Goal: Transaction & Acquisition: Book appointment/travel/reservation

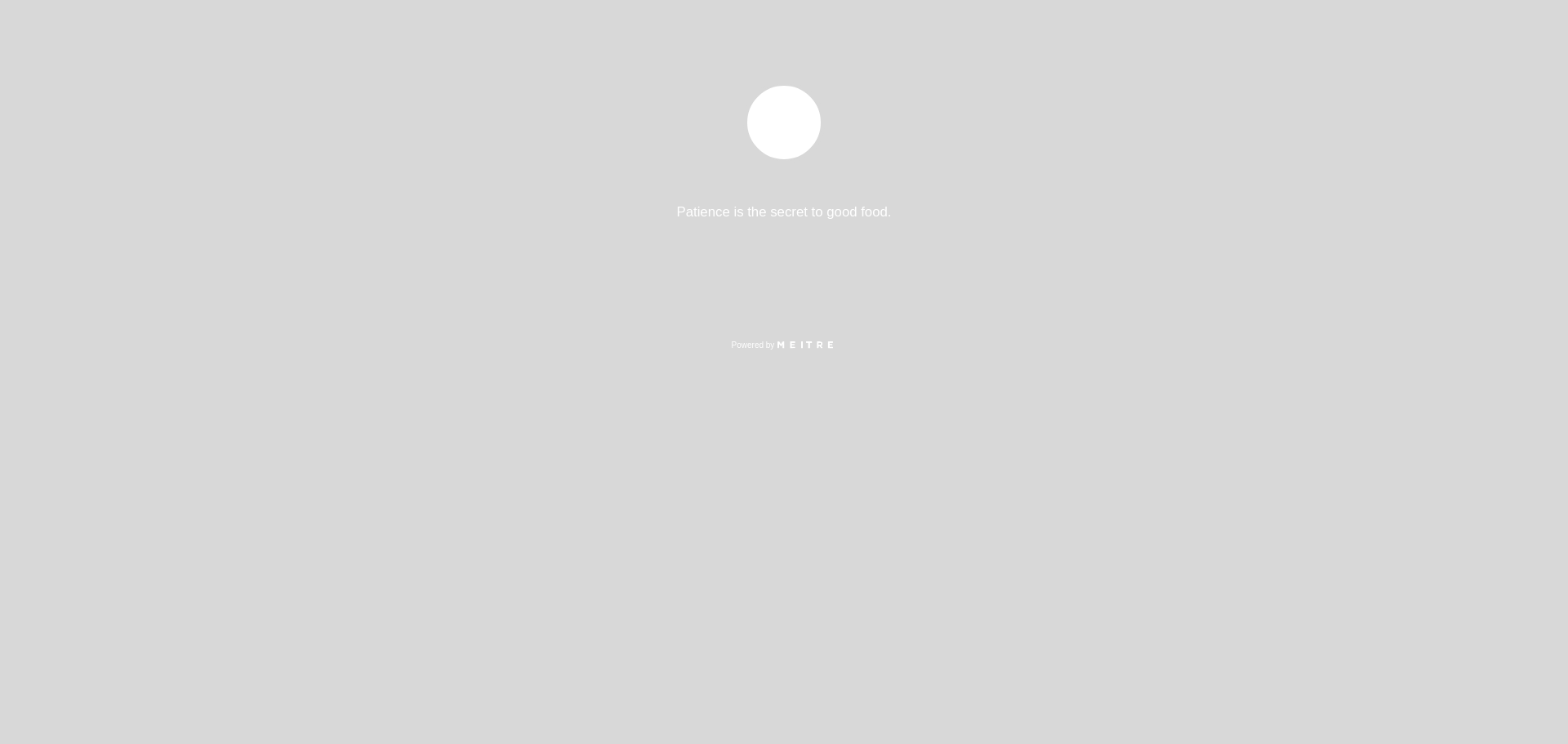
select select "es"
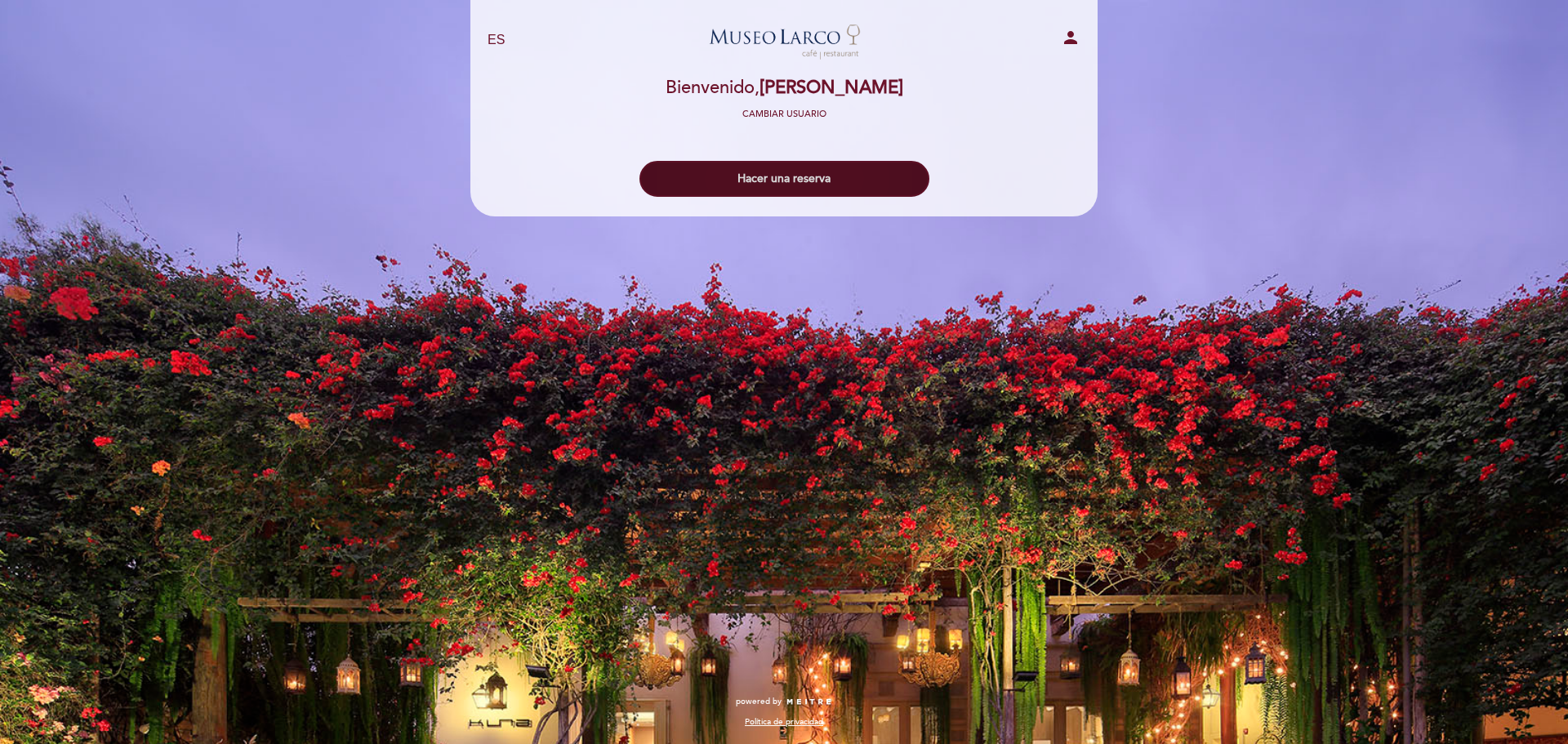
click at [831, 191] on button "Hacer una reserva" at bounding box center [784, 179] width 290 height 36
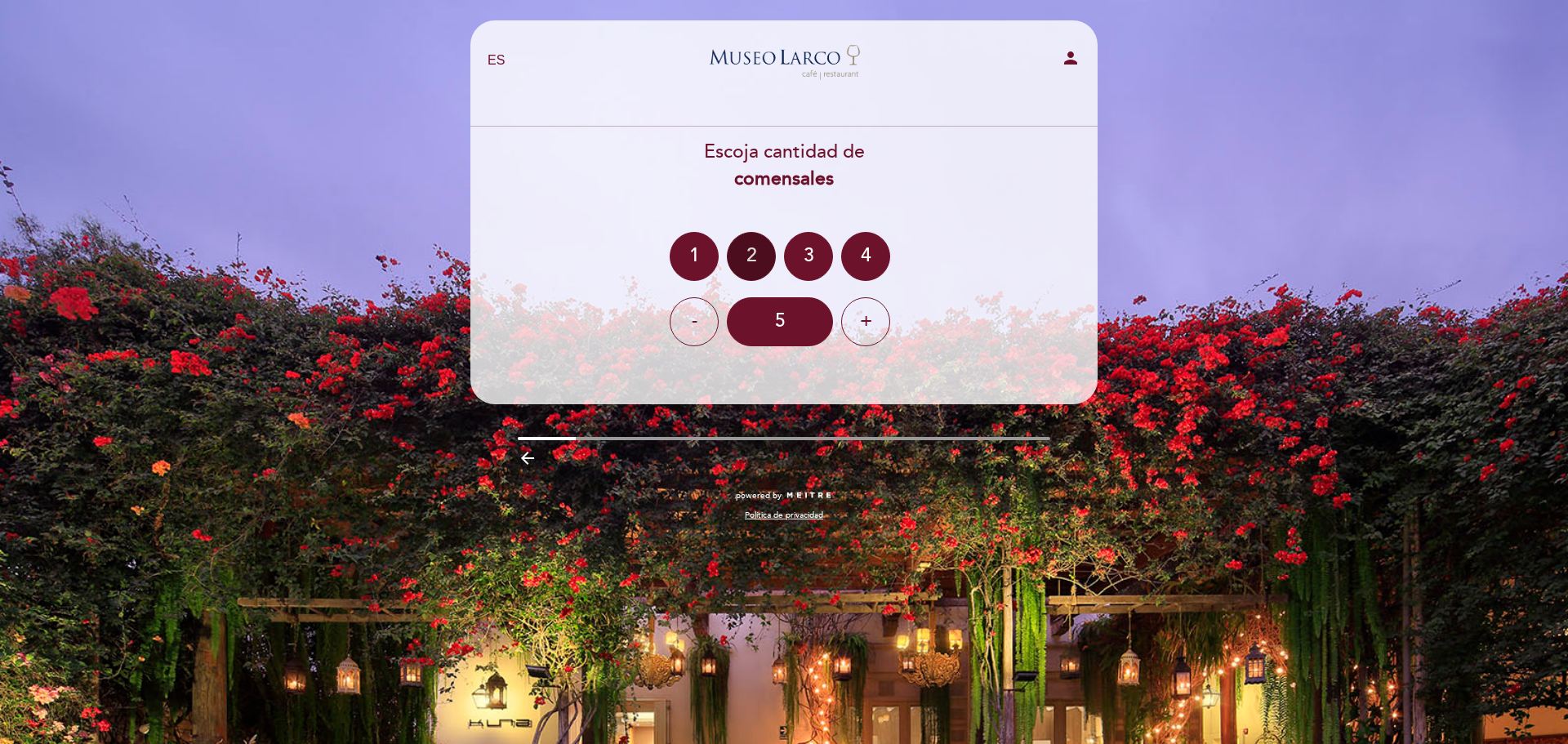
click at [767, 269] on div "2" at bounding box center [751, 256] width 49 height 49
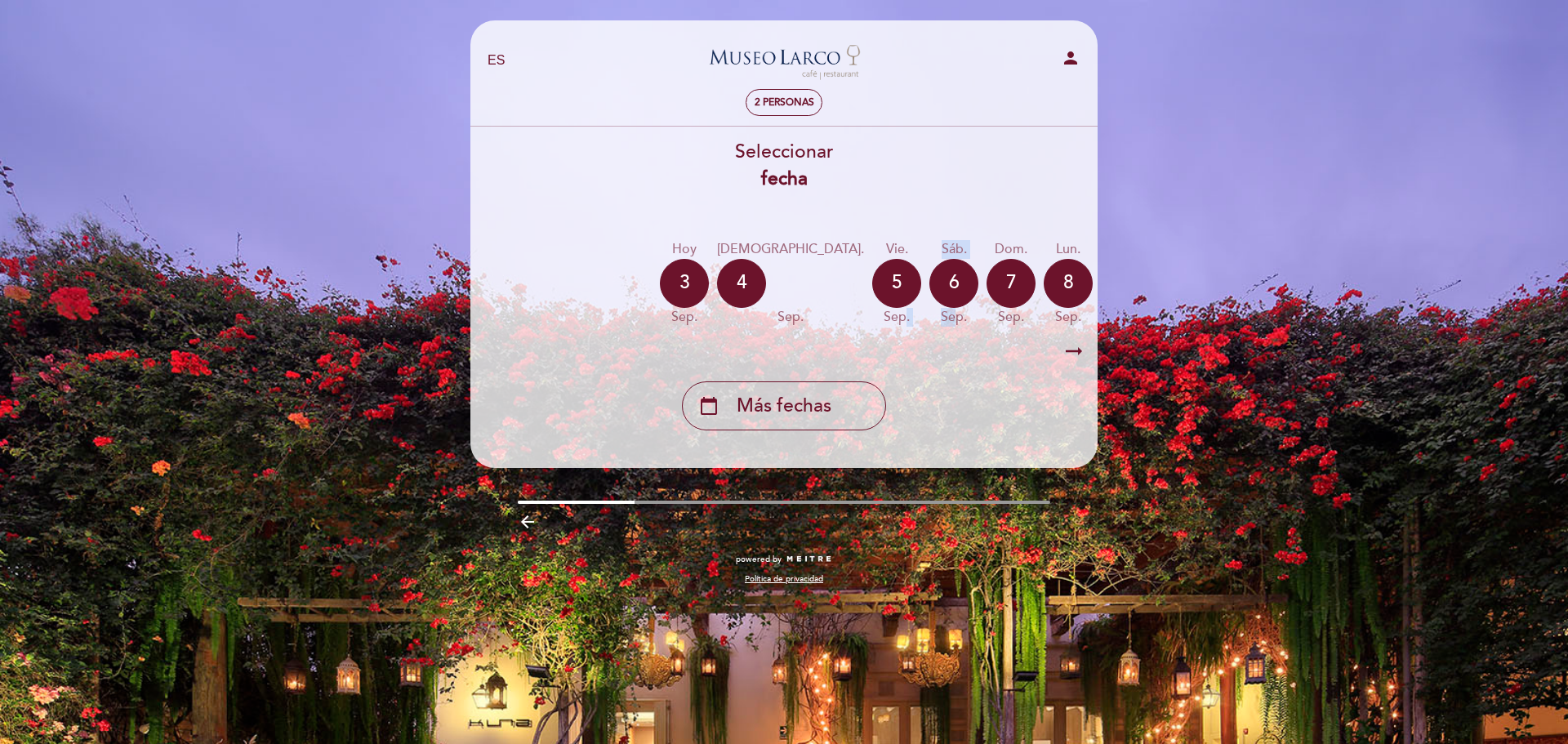
drag, startPoint x: 809, startPoint y: 334, endPoint x: 858, endPoint y: 335, distance: 49.0
click at [858, 335] on div "[DATE] [DATE] [DATE] [DATE] [DATE] [DATE] [DATE] [DATE] [DATE] jue. sep." at bounding box center [784, 283] width 629 height 103
click at [1079, 357] on icon "arrow_right_alt" at bounding box center [1073, 352] width 24 height 35
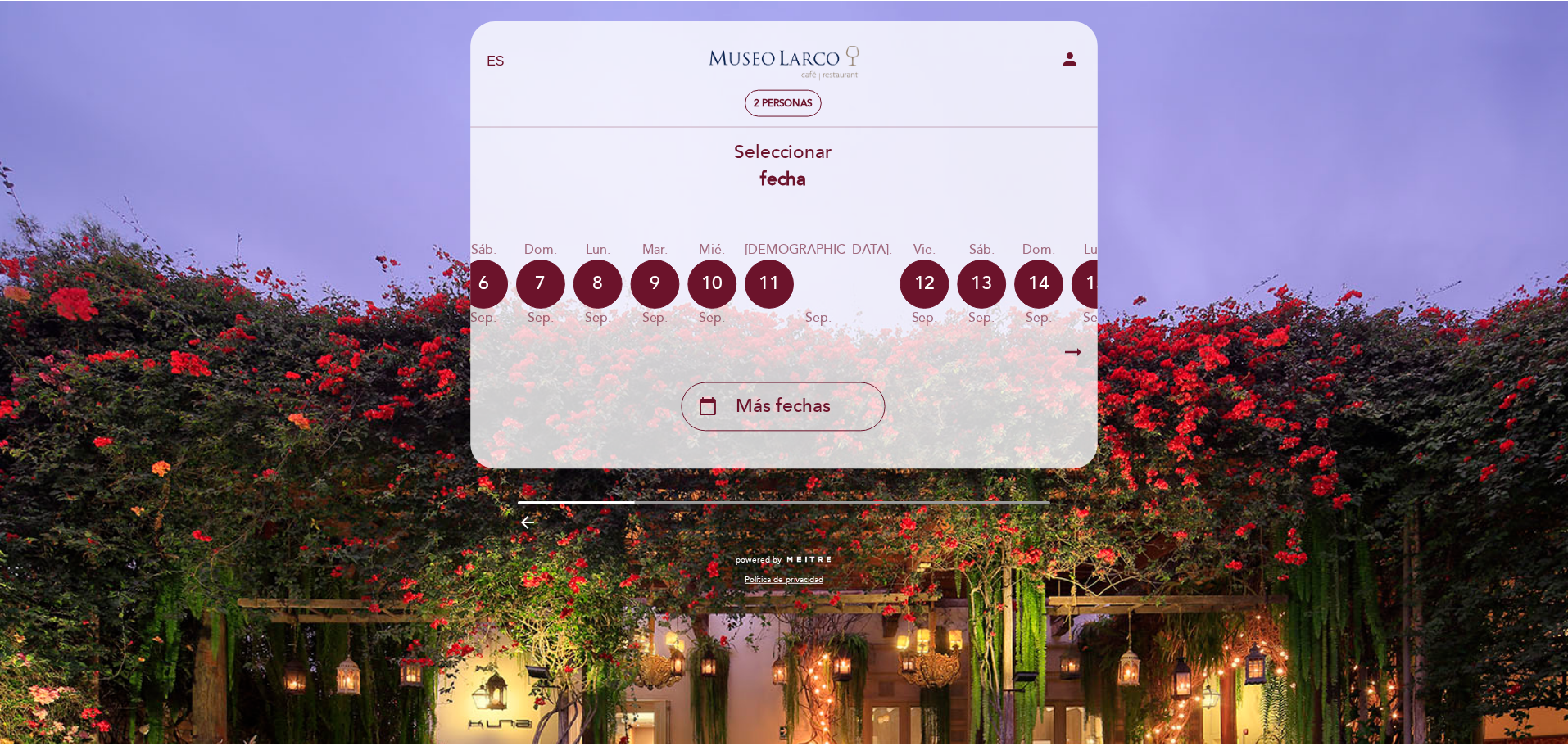
scroll to position [0, 478]
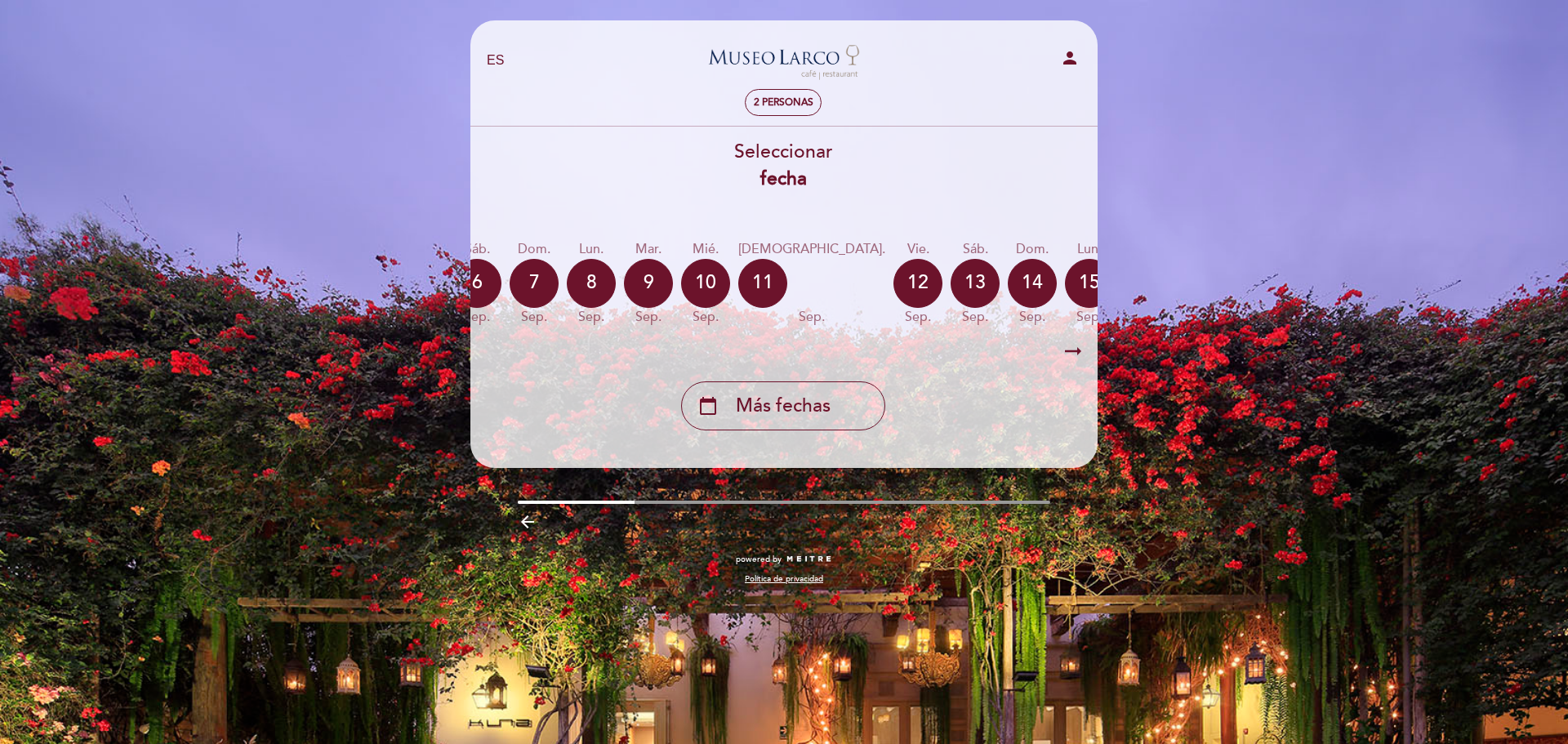
drag, startPoint x: 1013, startPoint y: 338, endPoint x: 913, endPoint y: 342, distance: 100.1
click at [913, 342] on div "arrow_right_alt arrow_right_alt" at bounding box center [783, 352] width 629 height 35
drag, startPoint x: 889, startPoint y: 340, endPoint x: 571, endPoint y: 362, distance: 318.8
click at [615, 362] on div "arrow_right_alt arrow_right_alt" at bounding box center [783, 352] width 629 height 35
click at [505, 333] on div "[DATE] [DATE] [DATE] [DATE] [DATE] [DATE] [DATE] [DATE] [DATE] jue. sep." at bounding box center [783, 283] width 629 height 103
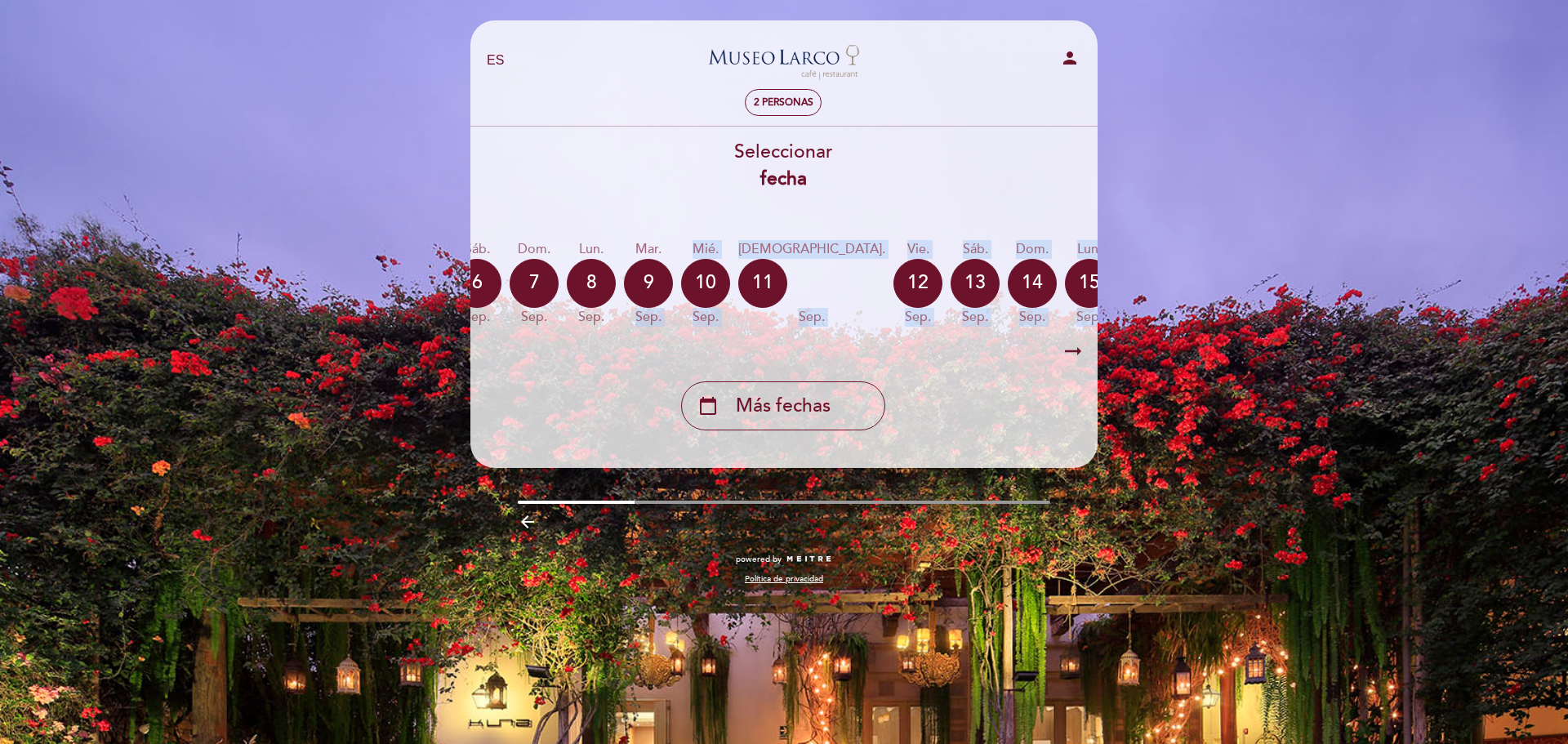
drag, startPoint x: 577, startPoint y: 287, endPoint x: 926, endPoint y: 277, distance: 349.1
click at [926, 277] on div "[DATE] [DATE] [DATE] [DATE] [DATE] [DATE] [DATE] [DATE] [DATE] jue. sep." at bounding box center [783, 283] width 629 height 103
click at [1237, 291] on div "calendar_today" at bounding box center [1261, 283] width 49 height 49
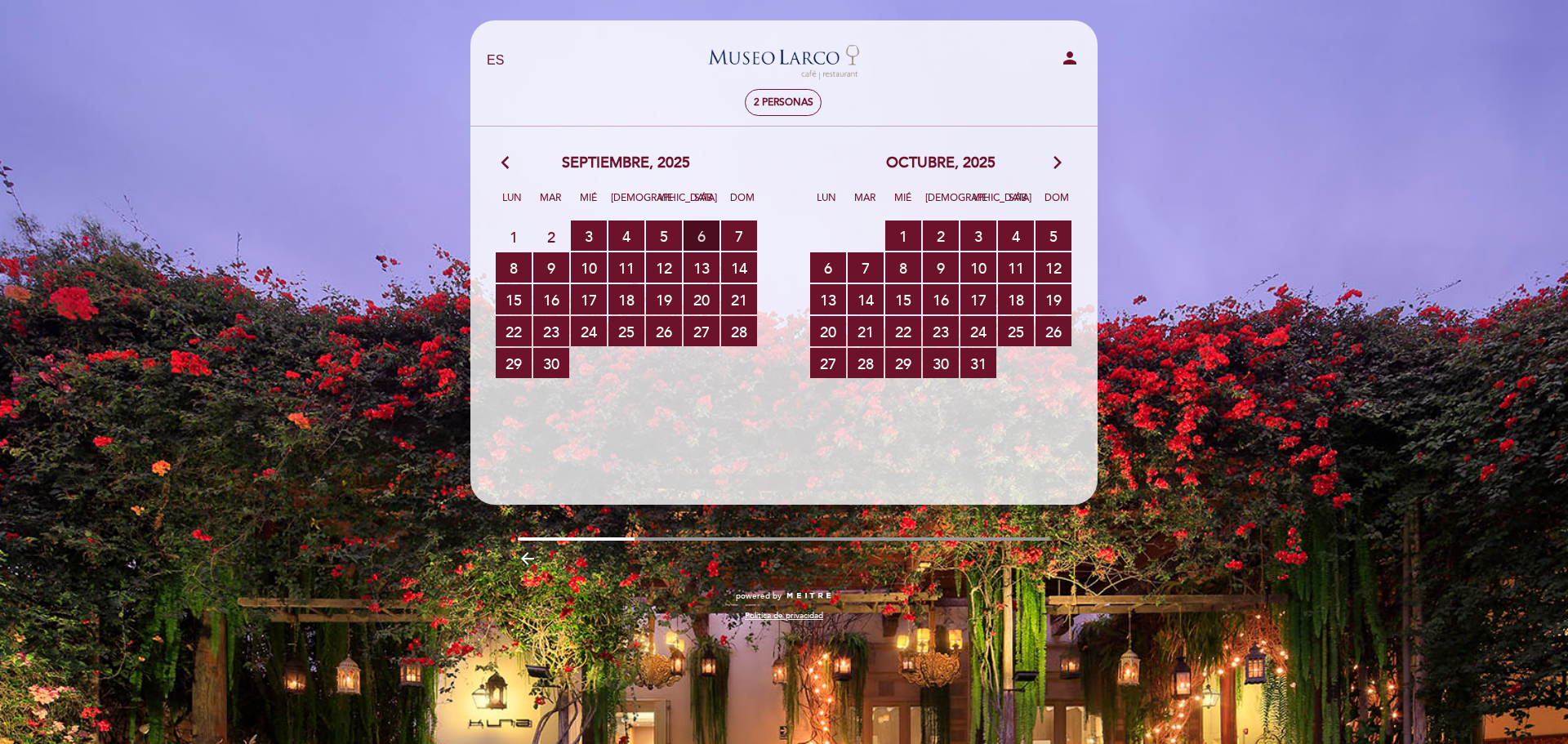
click at [717, 229] on span "6 RESERVAS DISPONIBLES" at bounding box center [701, 235] width 36 height 30
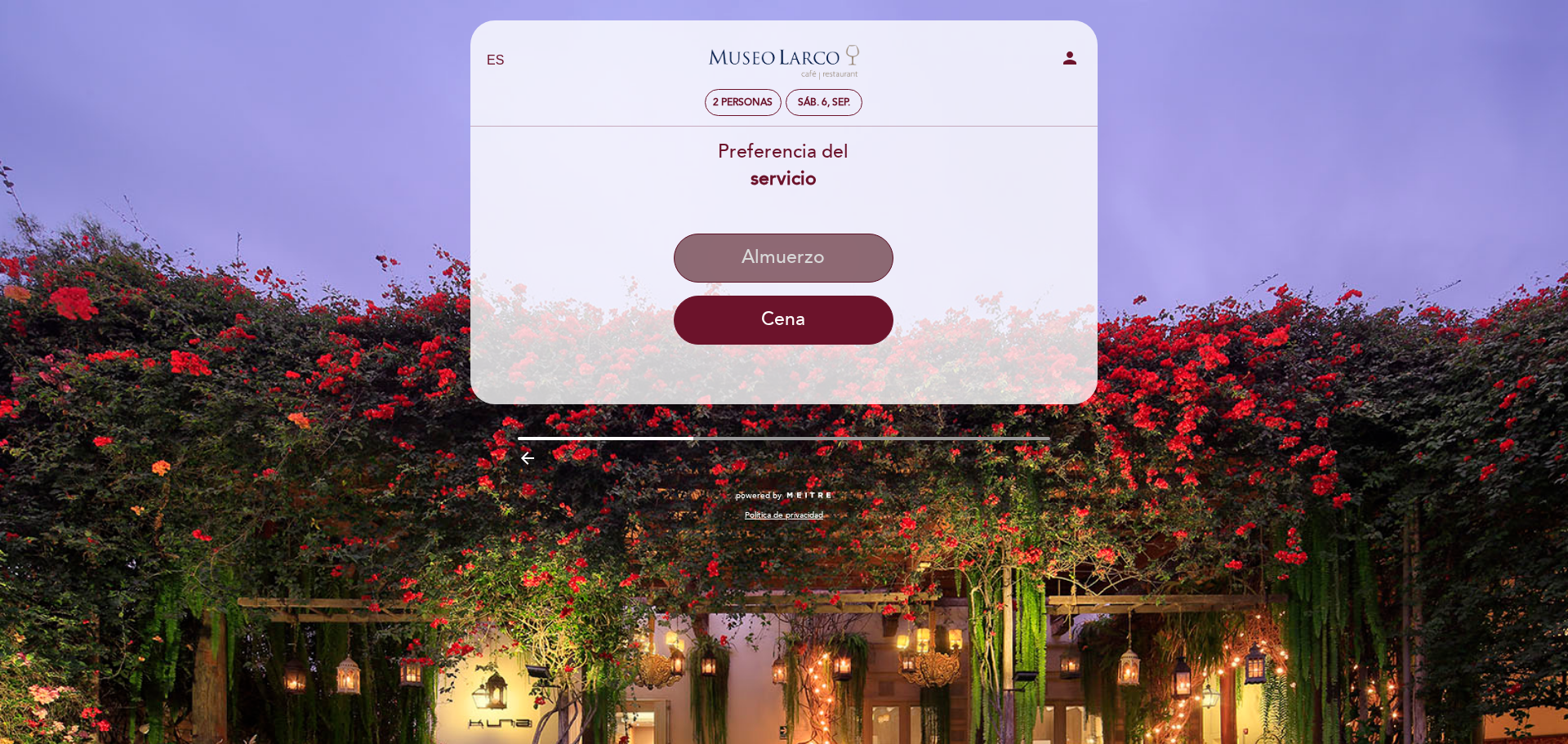
click at [831, 262] on button "Almuerzo" at bounding box center [784, 258] width 219 height 49
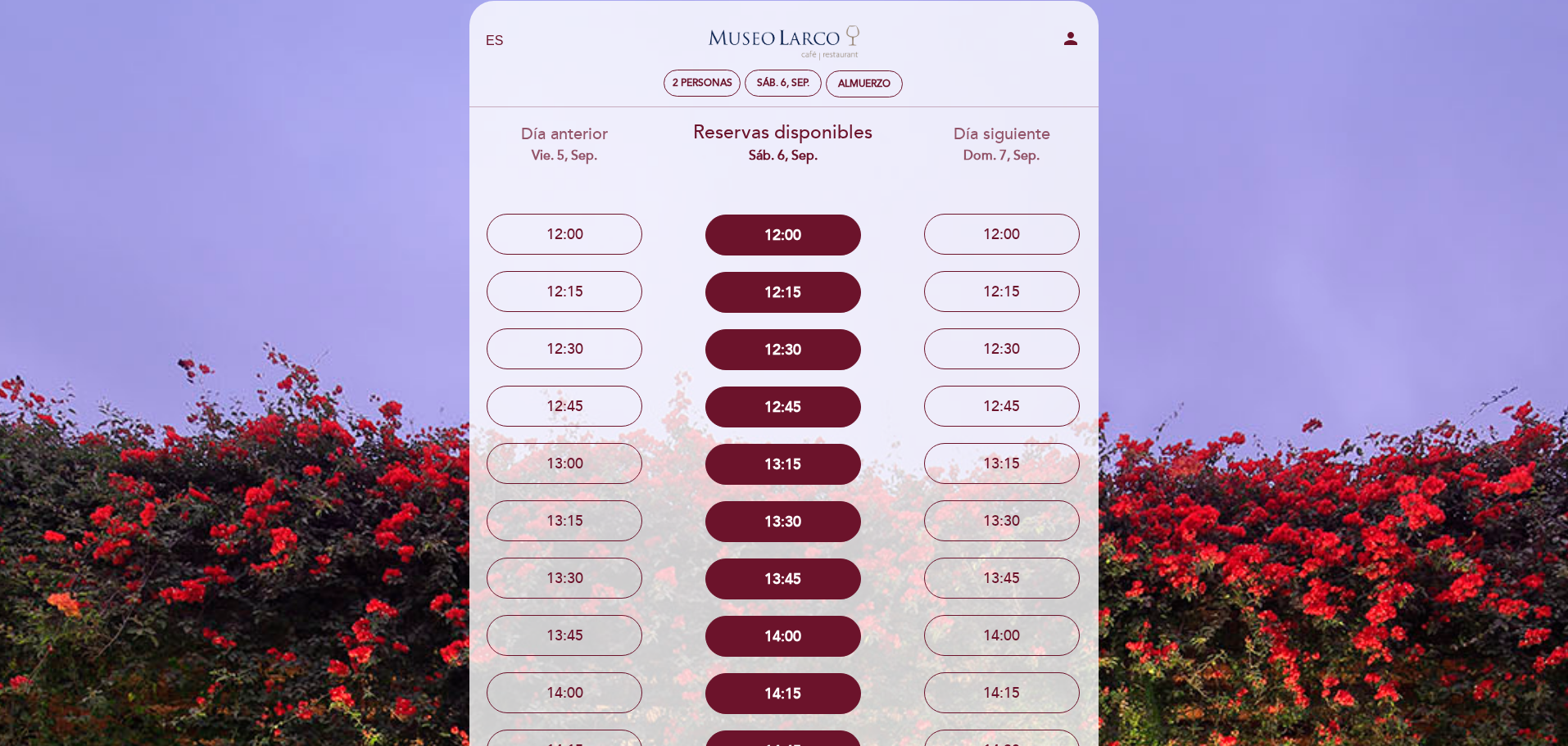
scroll to position [0, 0]
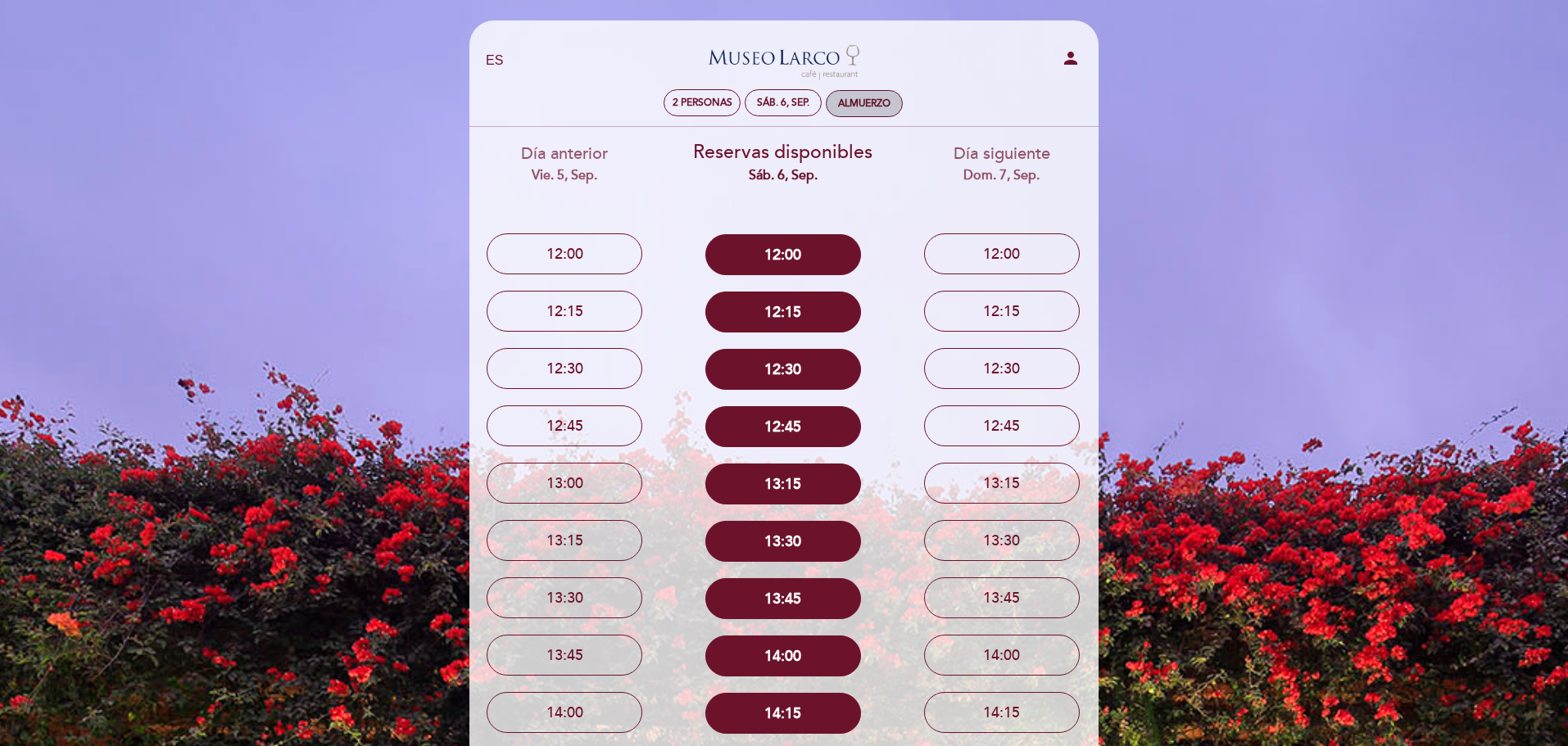
click at [863, 99] on div "Almuerzo" at bounding box center [864, 103] width 53 height 13
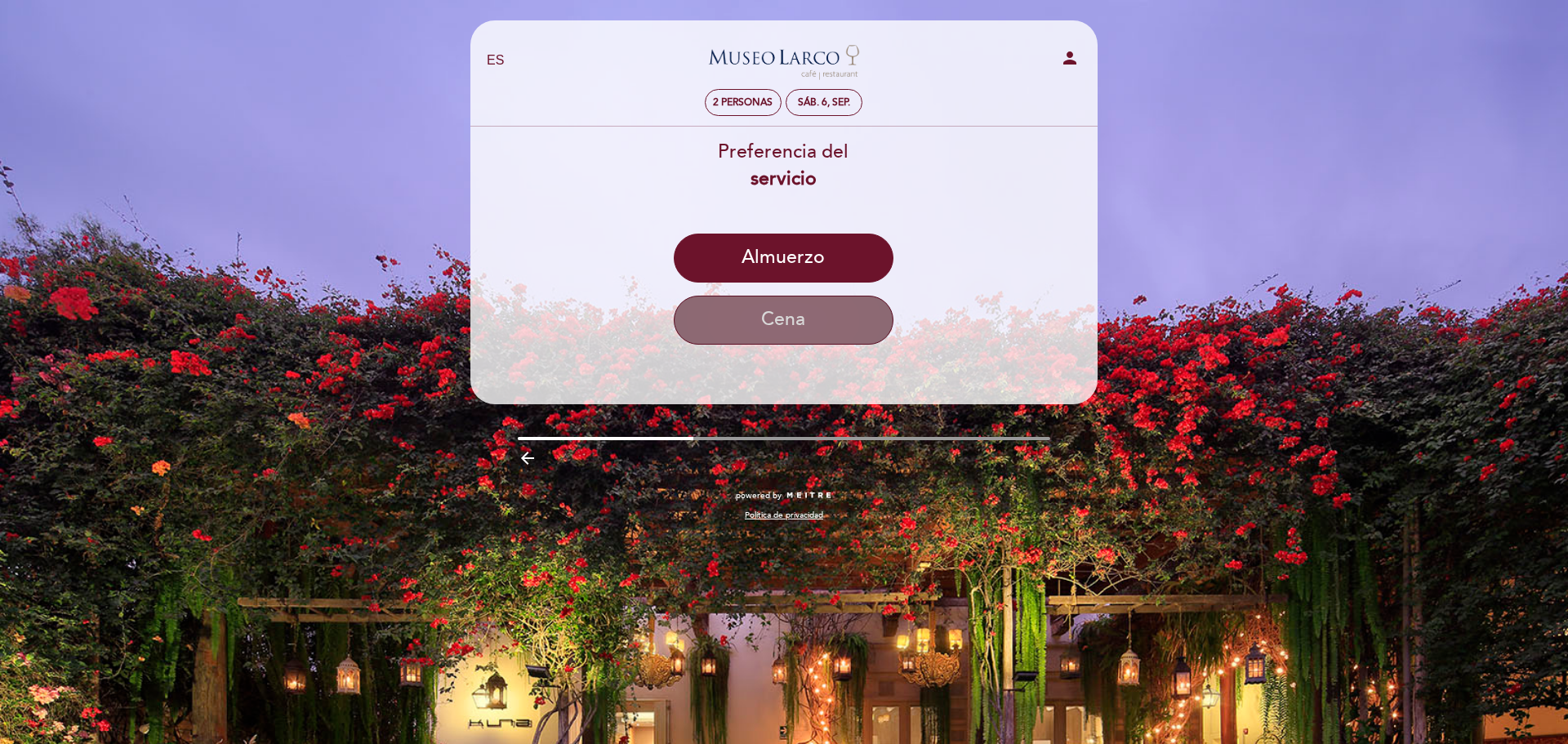
click at [841, 303] on button "Cena" at bounding box center [784, 320] width 219 height 49
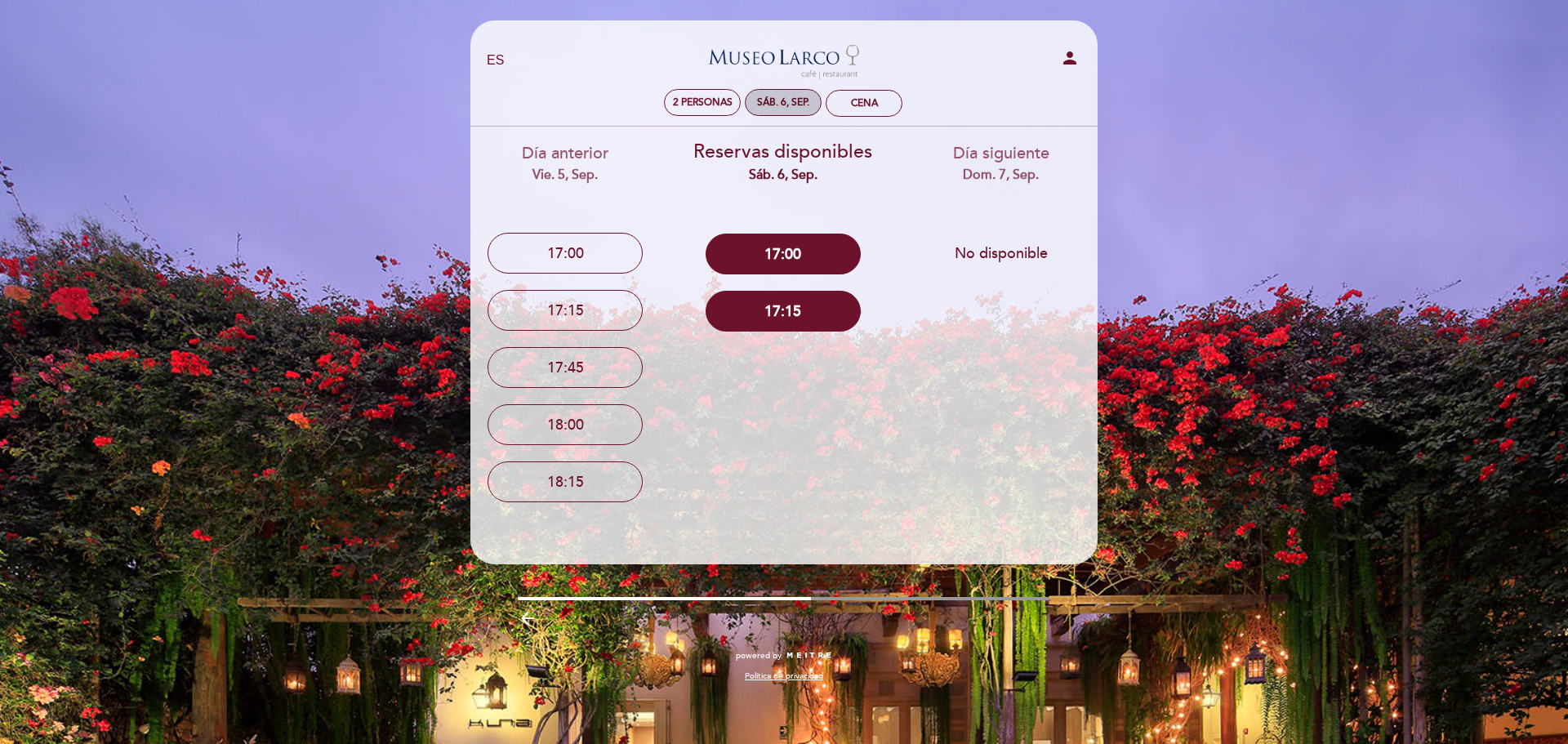
click at [784, 114] on div "sáb. 6, sep." at bounding box center [783, 102] width 76 height 27
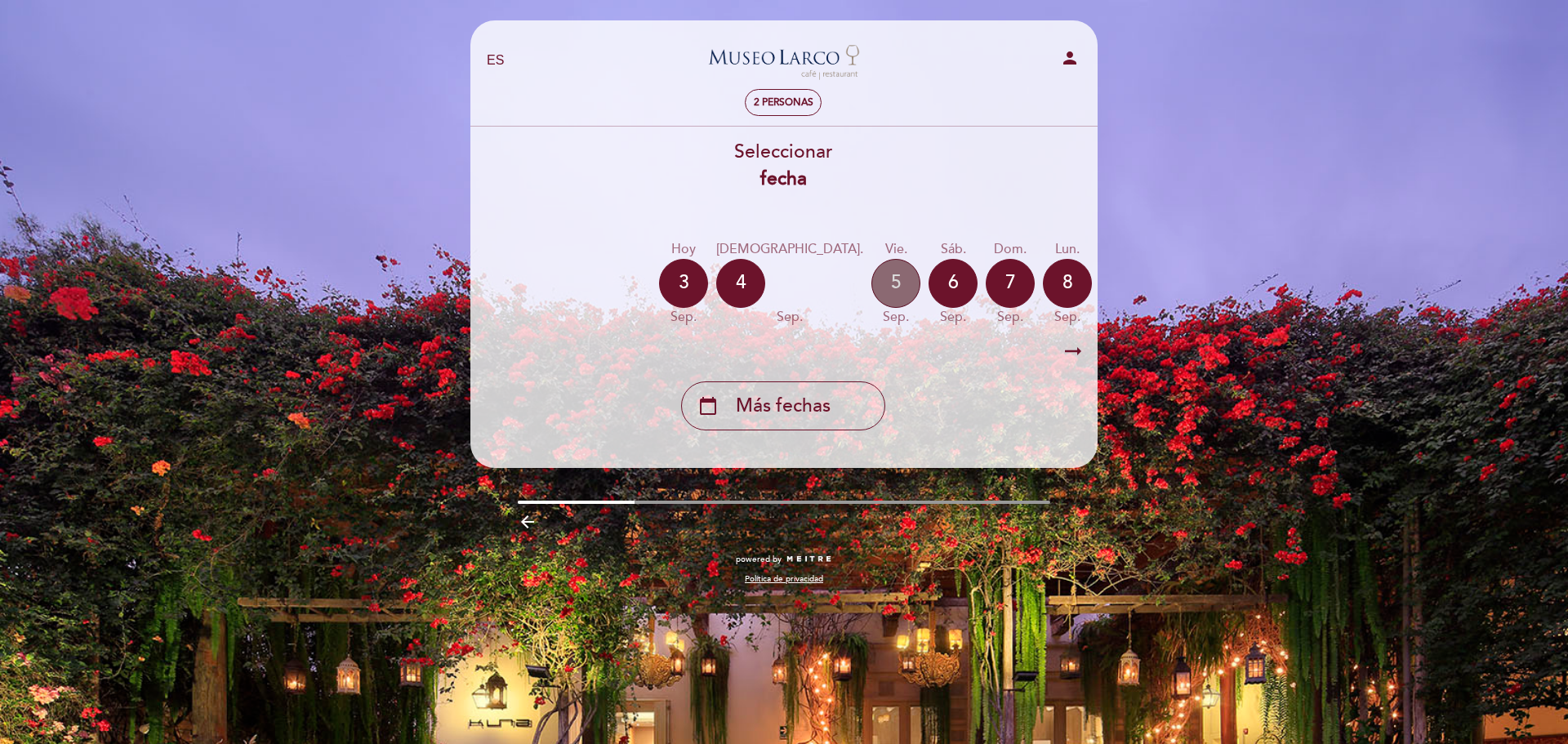
click at [871, 271] on div "5" at bounding box center [895, 283] width 49 height 49
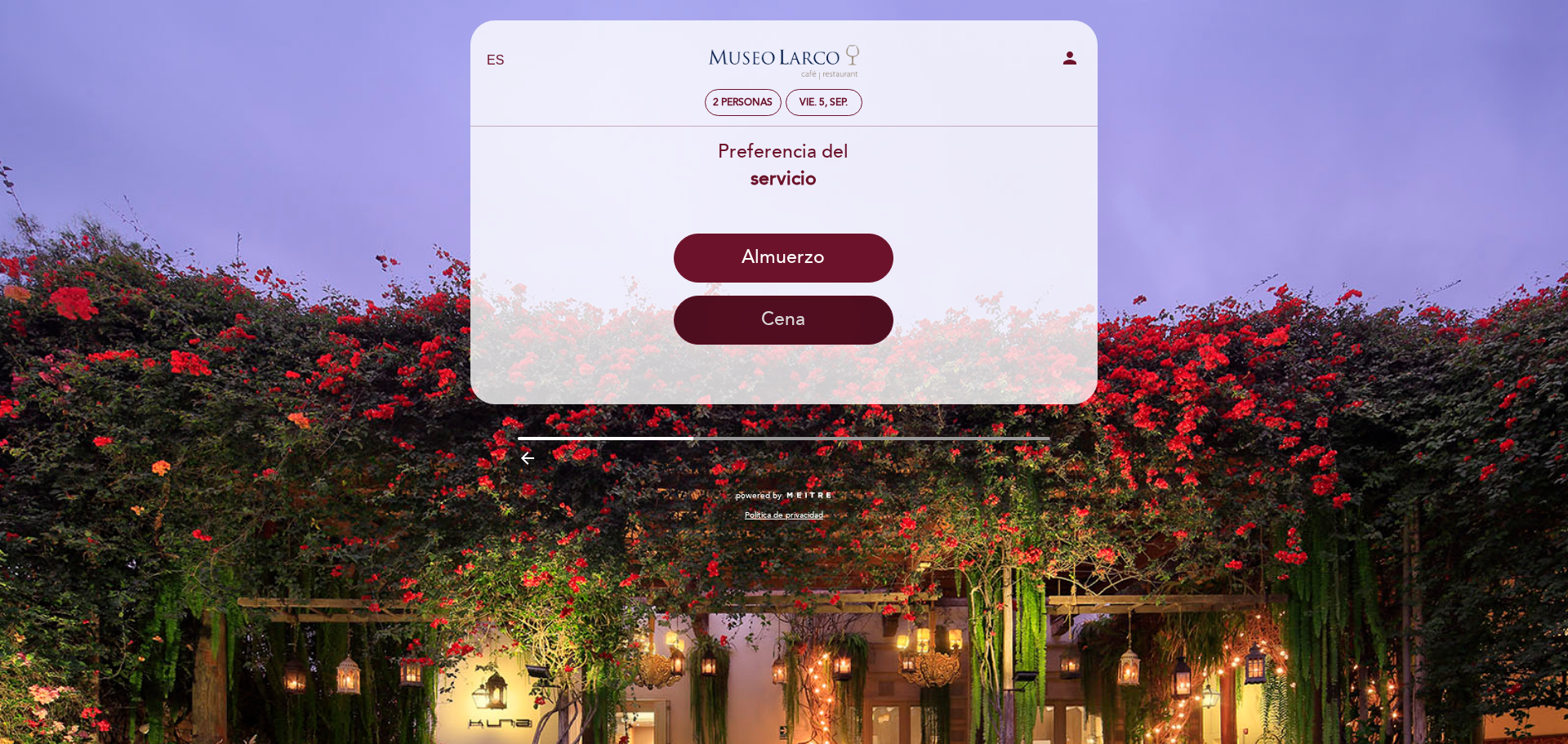
click at [870, 312] on button "Cena" at bounding box center [784, 320] width 219 height 49
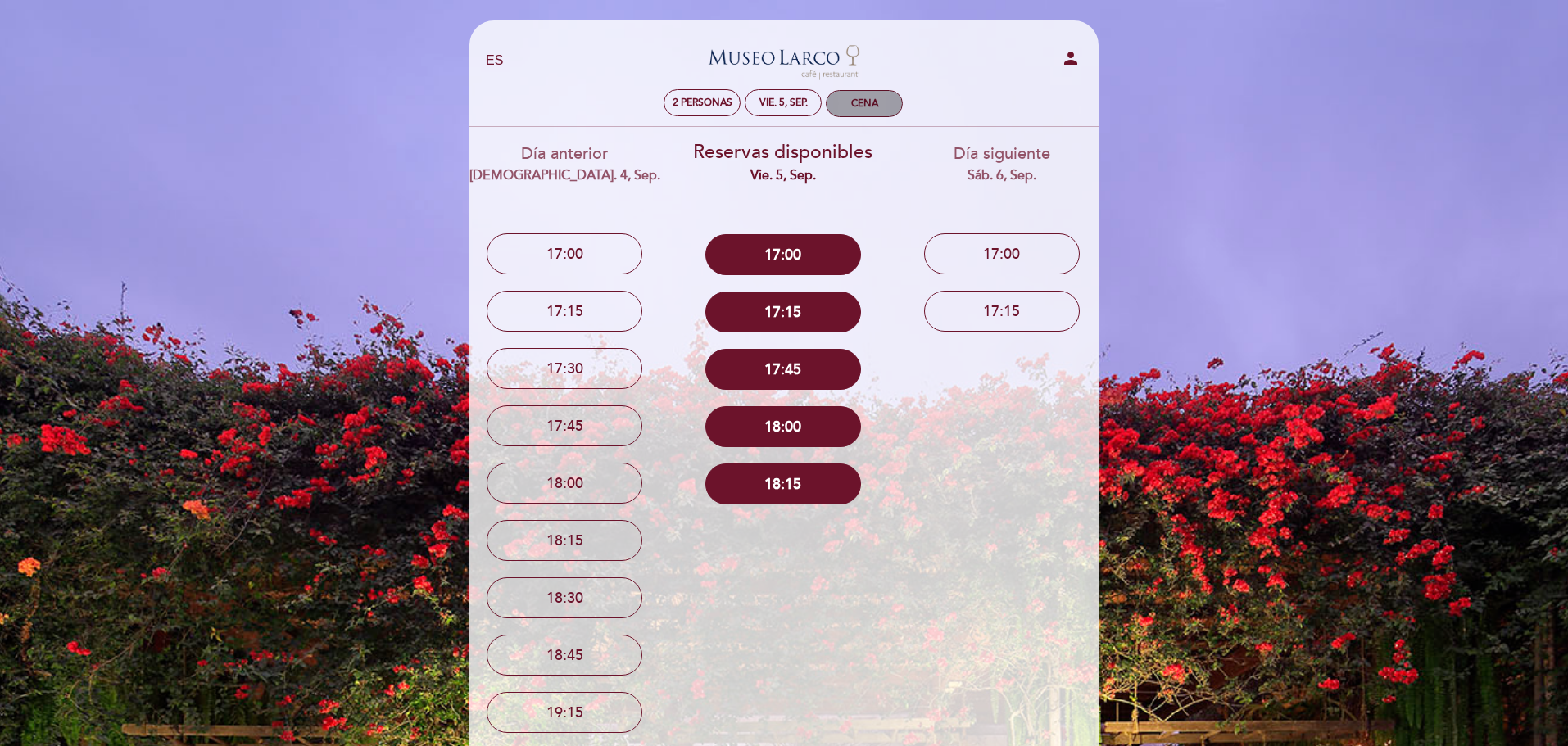
click at [860, 101] on div "Cena" at bounding box center [864, 103] width 27 height 13
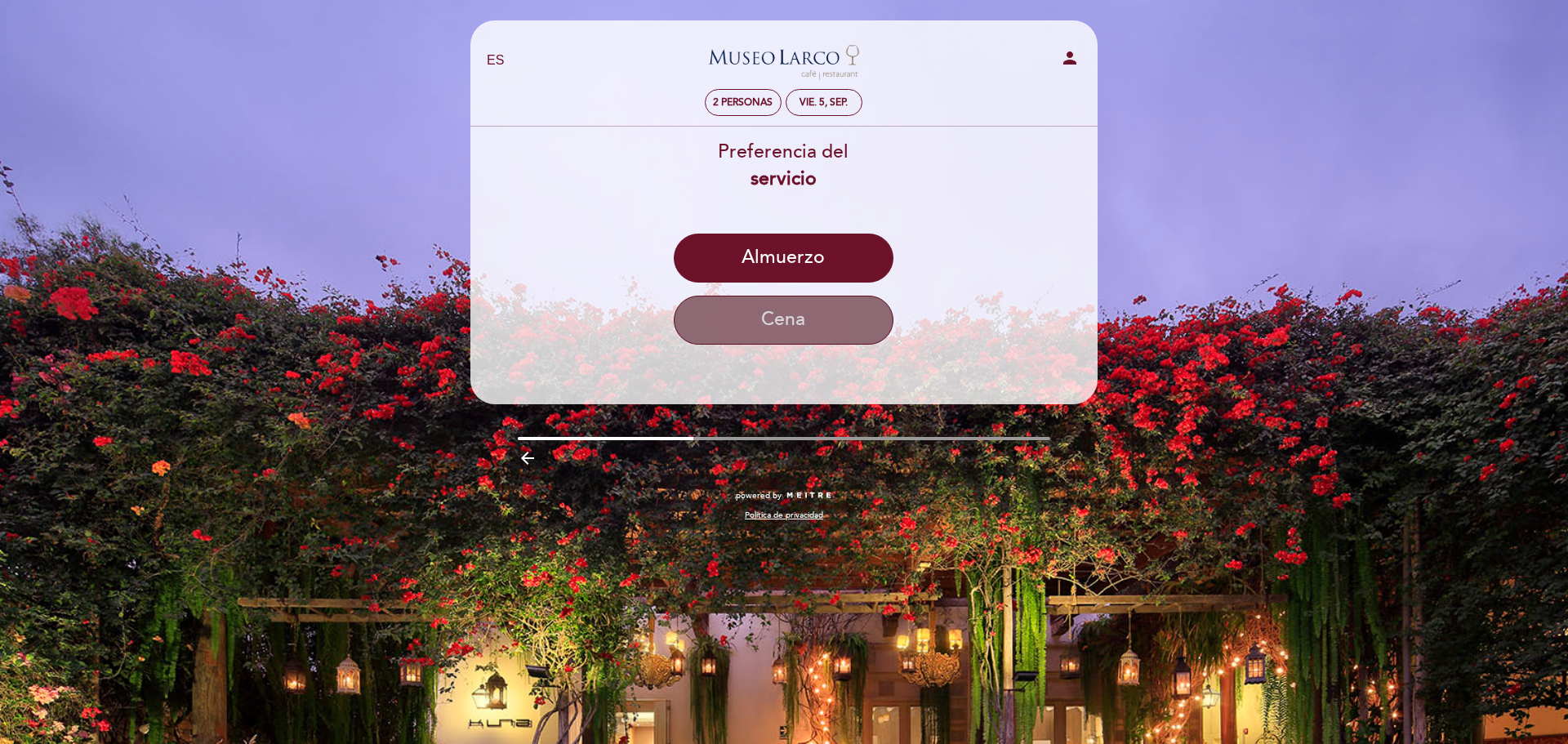
click at [852, 310] on button "Cena" at bounding box center [784, 320] width 219 height 49
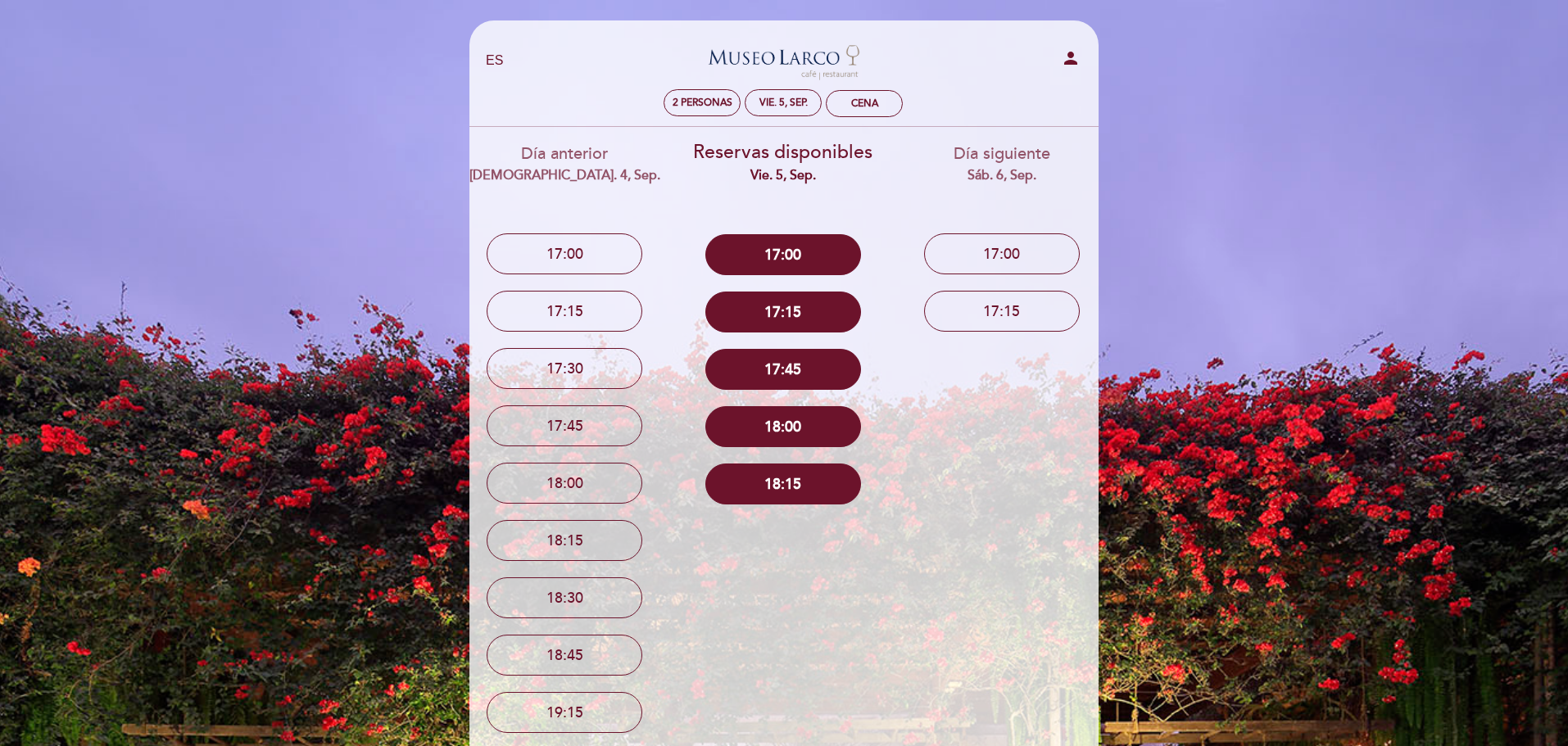
click at [1333, 182] on div "EN ES PT [GEOGRAPHIC_DATA][PERSON_NAME] - Restaurant person 2 personas vie. 5, …" at bounding box center [784, 637] width 1568 height 1274
click at [1101, 10] on div "EN ES PT [GEOGRAPHIC_DATA][PERSON_NAME] - Restaurant person 2 personas vie. 5, …" at bounding box center [784, 637] width 654 height 1274
click at [782, 110] on div "vie. 5, sep." at bounding box center [783, 103] width 77 height 27
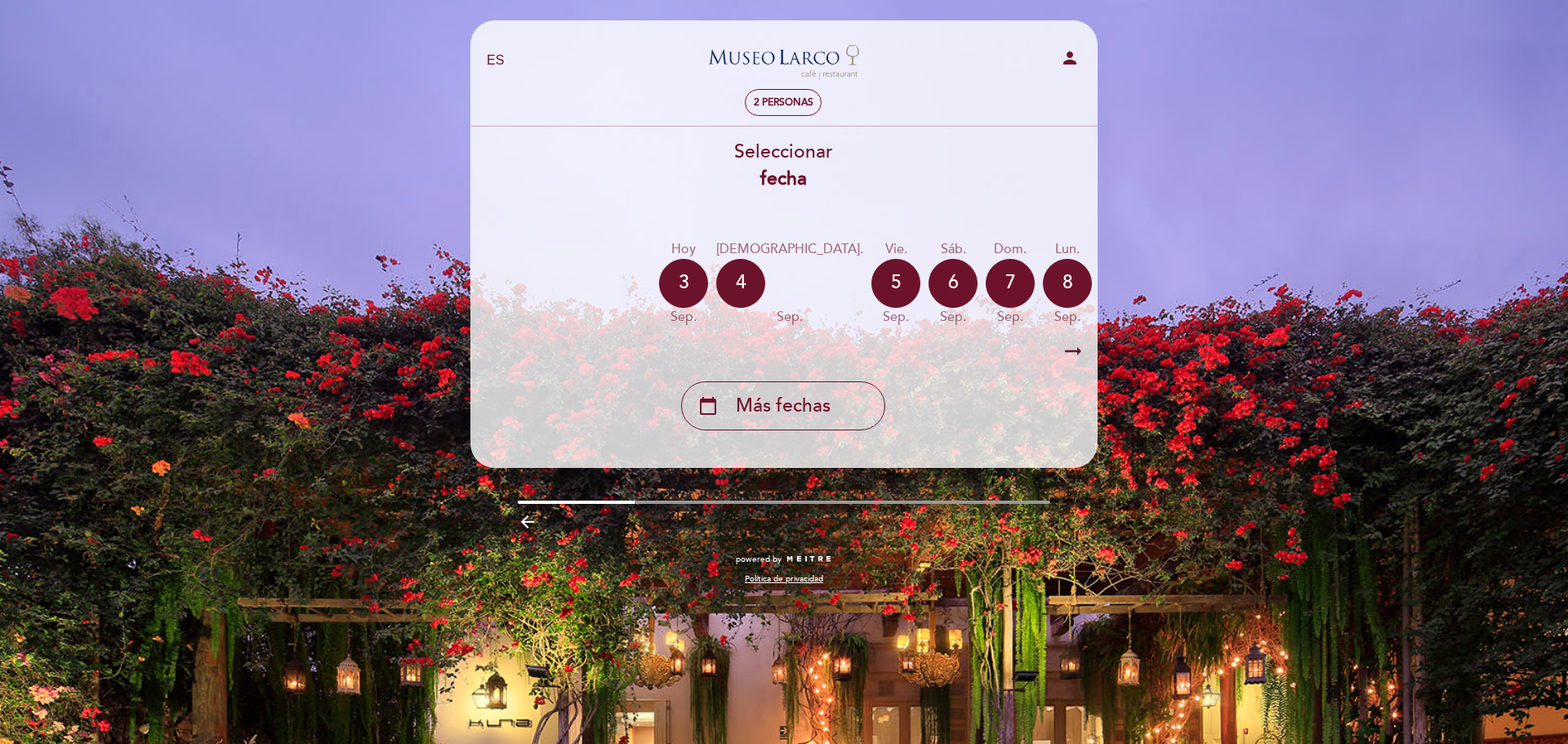
click at [1075, 352] on icon "arrow_right_alt" at bounding box center [1072, 352] width 24 height 35
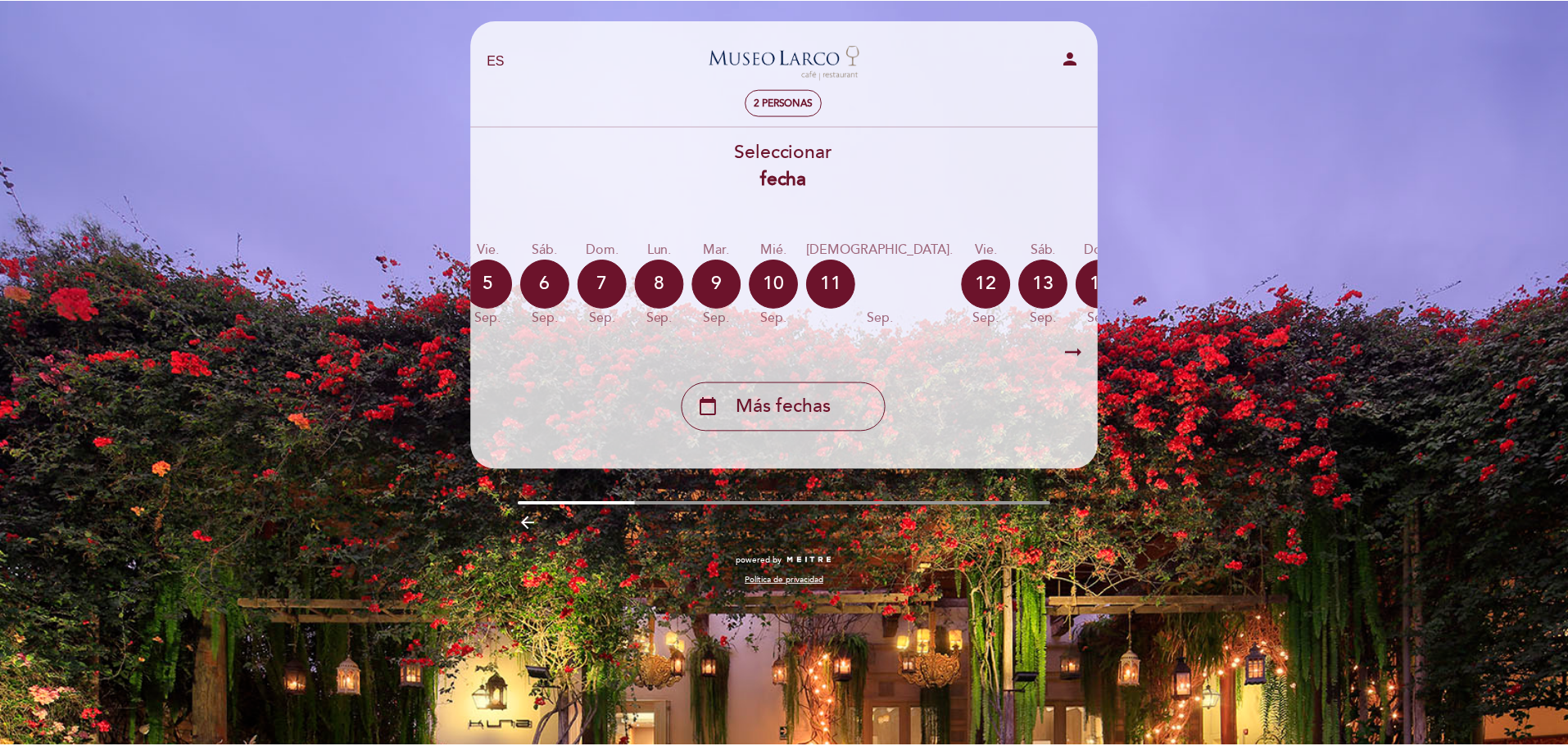
scroll to position [0, 478]
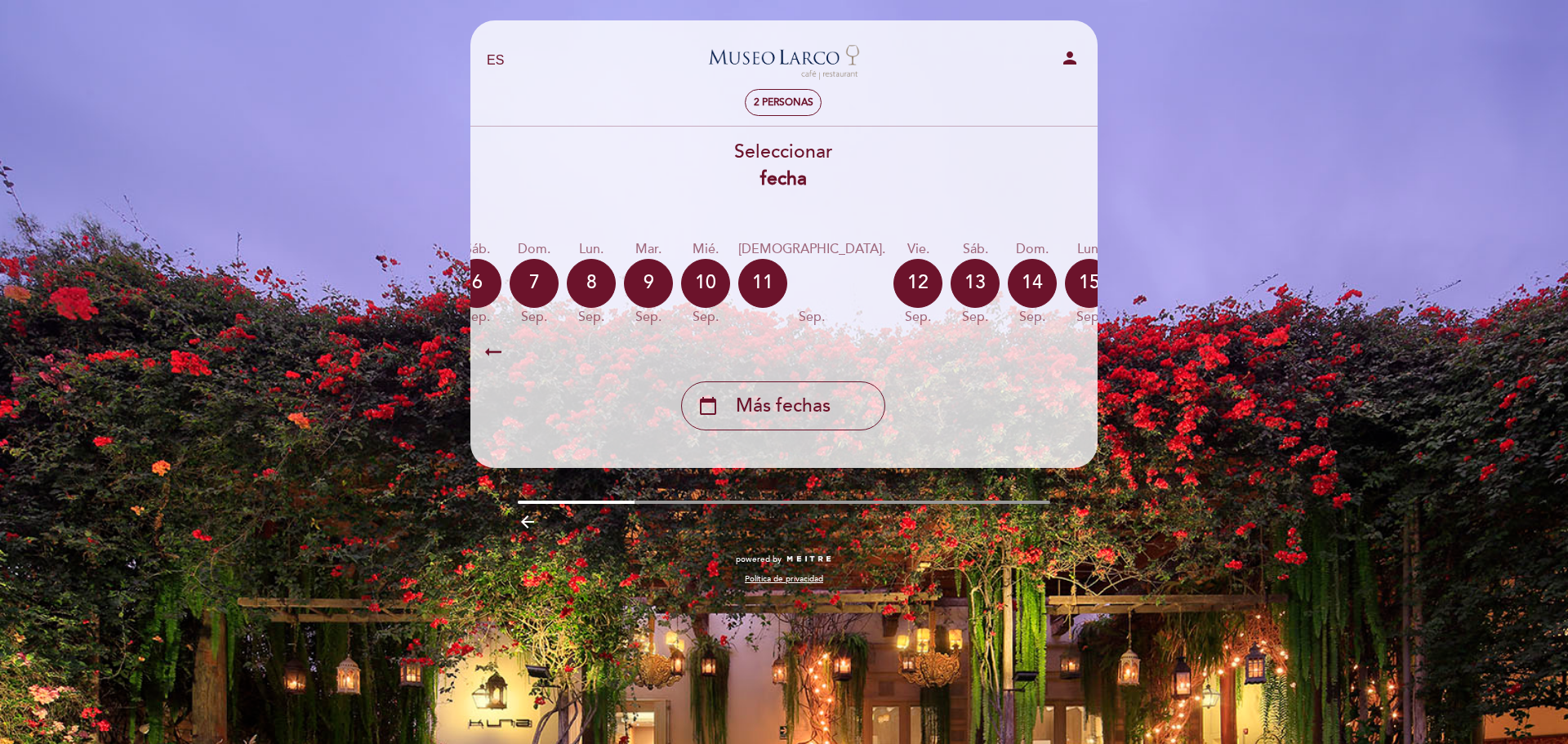
click at [1237, 287] on div "calendar_today" at bounding box center [1261, 283] width 49 height 49
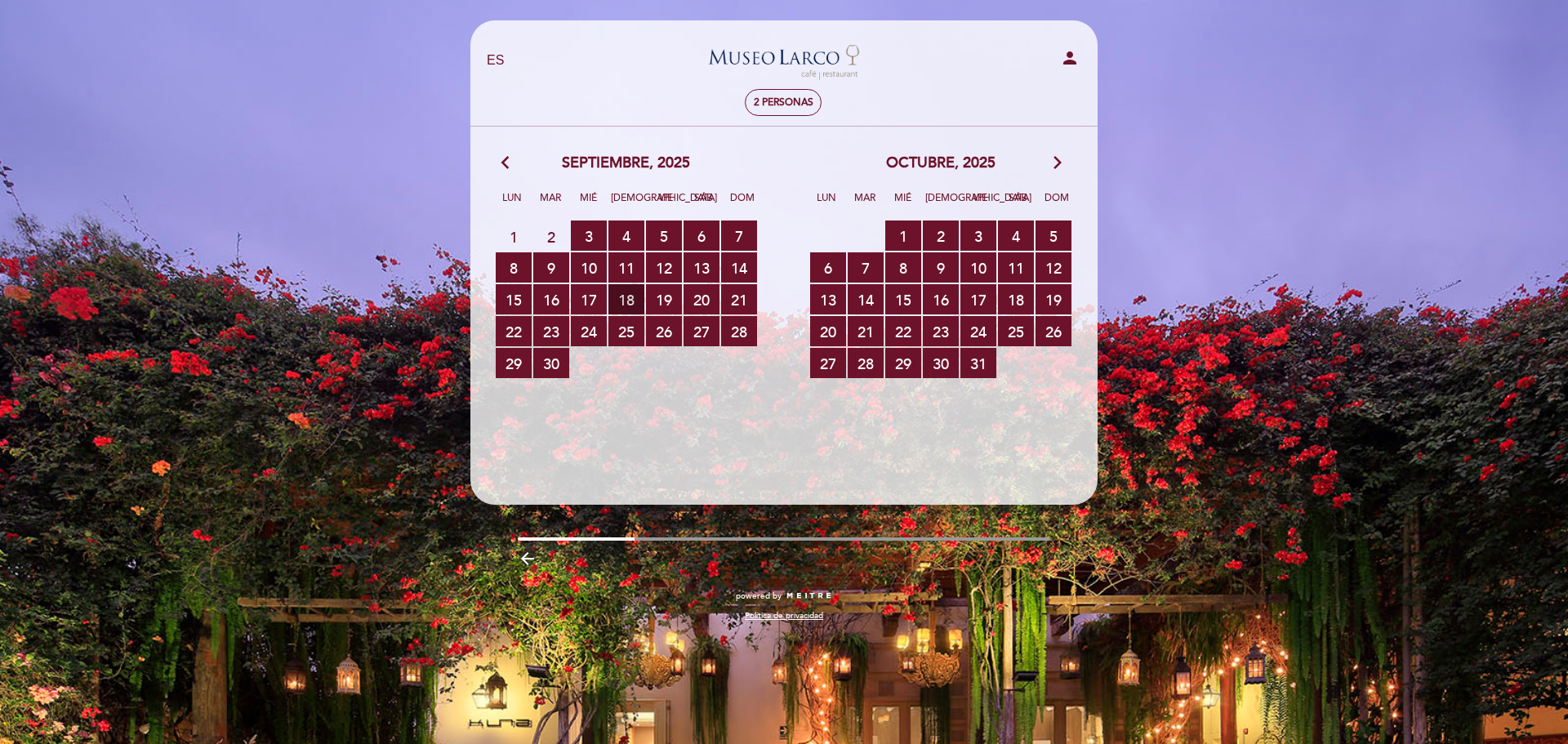
click at [640, 303] on span "18 RESERVAS DISPONIBLES" at bounding box center [626, 299] width 36 height 30
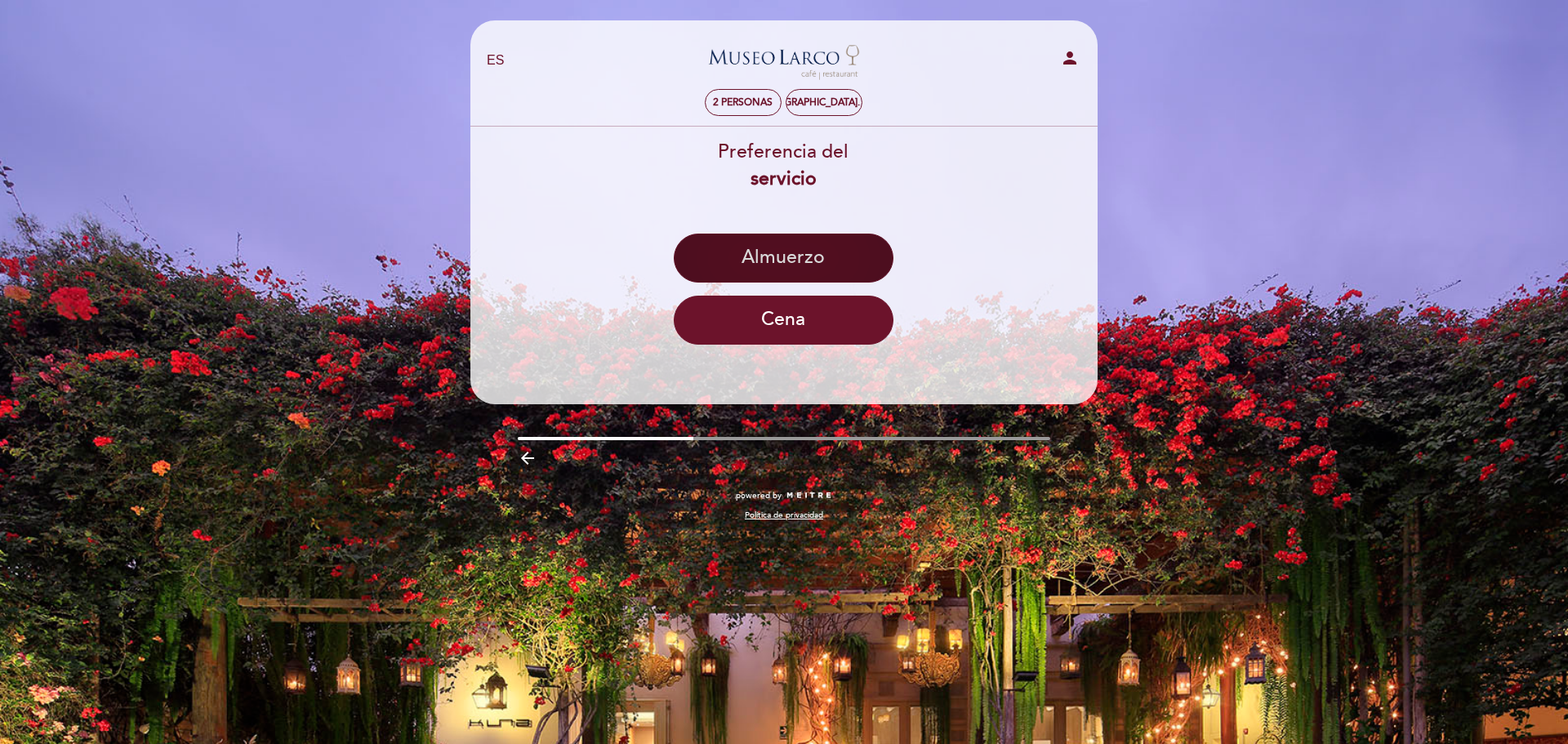
click at [810, 249] on button "Almuerzo" at bounding box center [784, 258] width 219 height 49
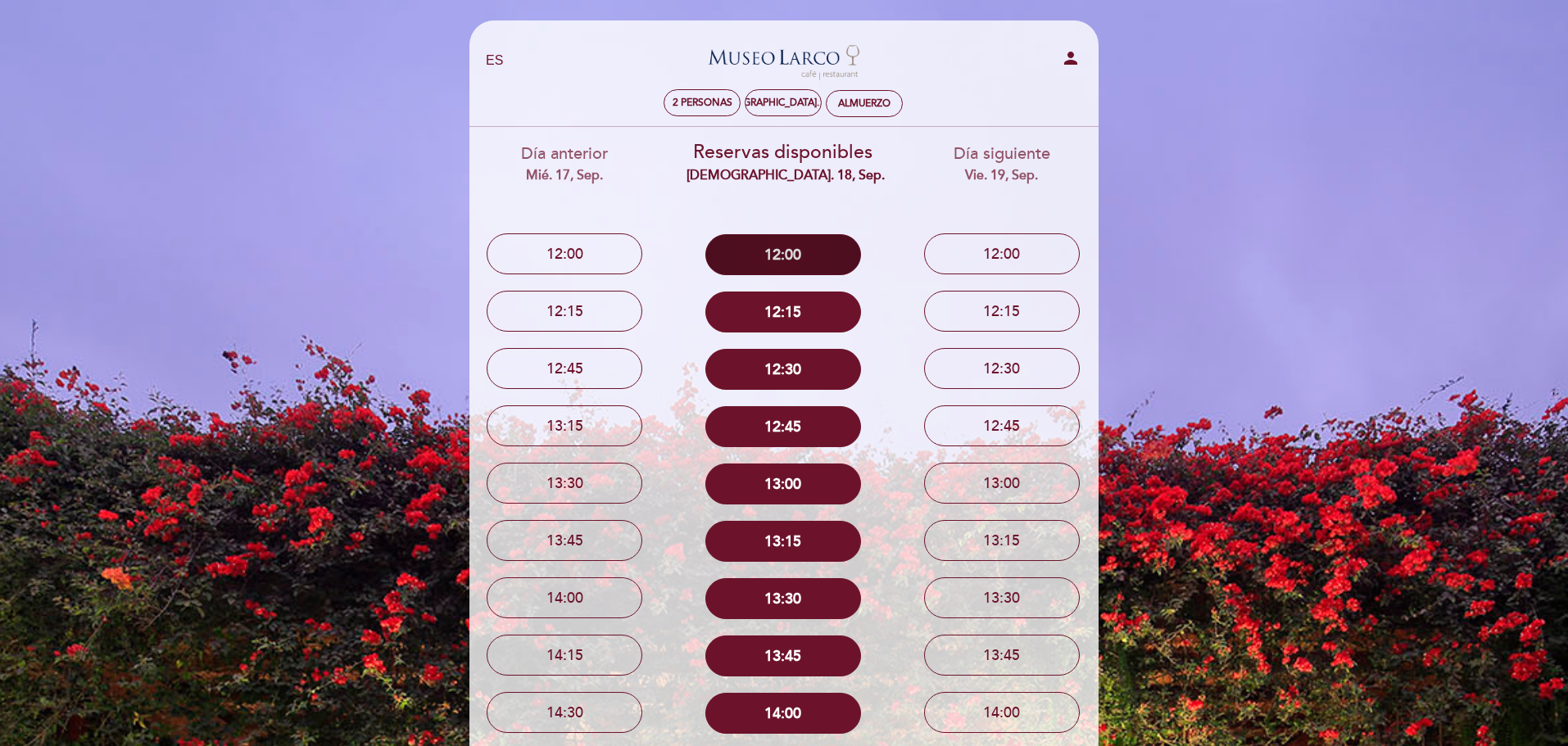
click at [801, 253] on button "12:00" at bounding box center [783, 254] width 156 height 41
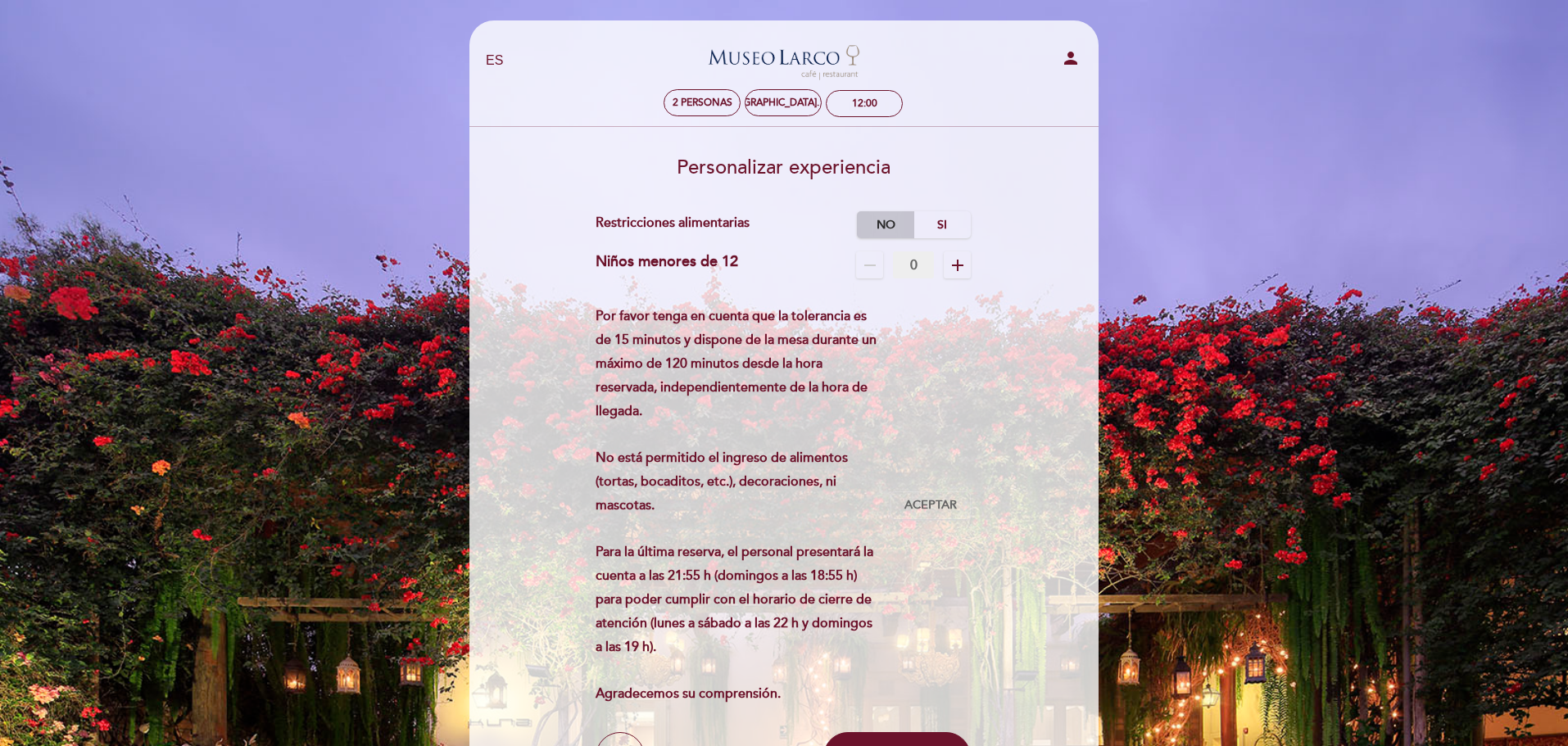
click at [885, 224] on label "No" at bounding box center [885, 224] width 58 height 27
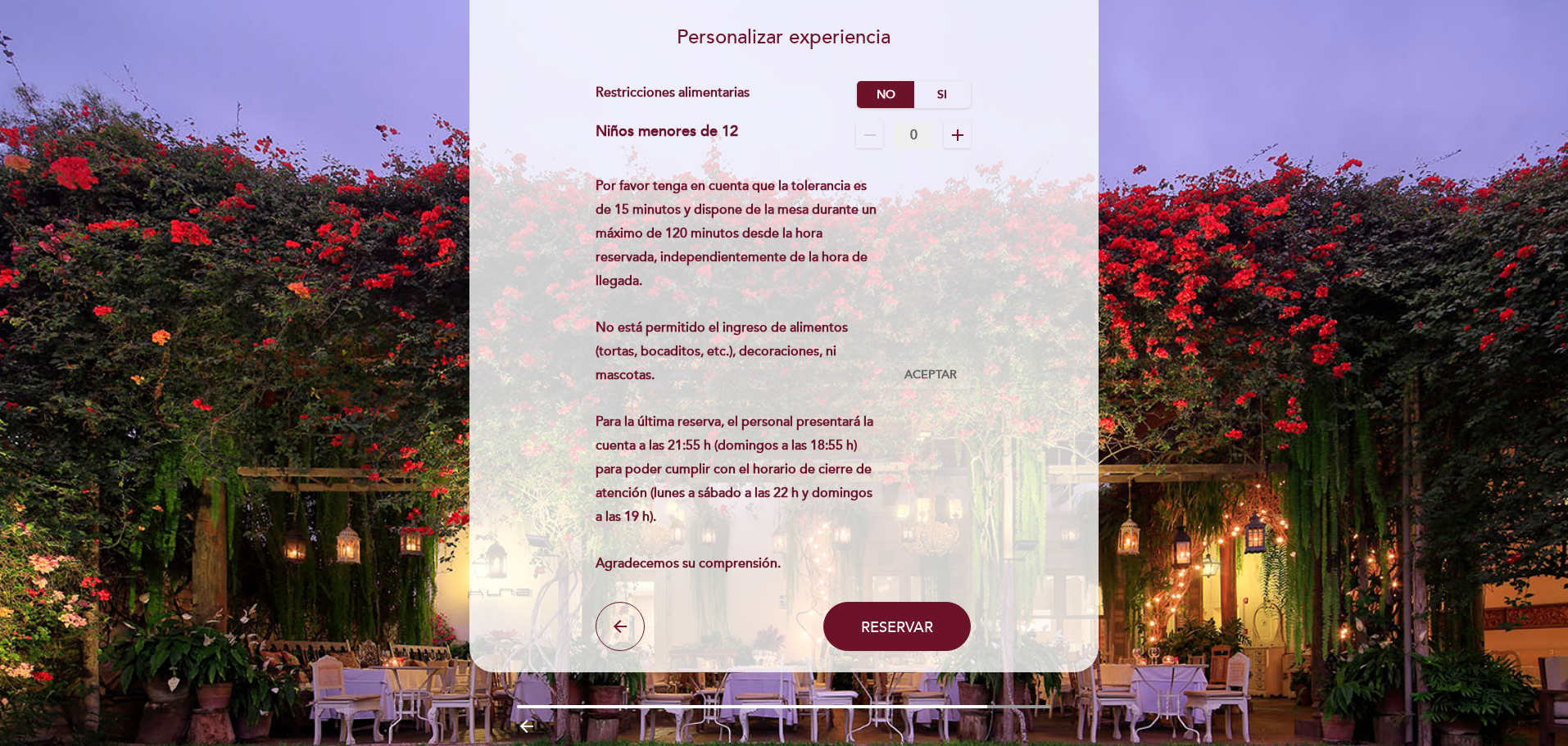
scroll to position [164, 0]
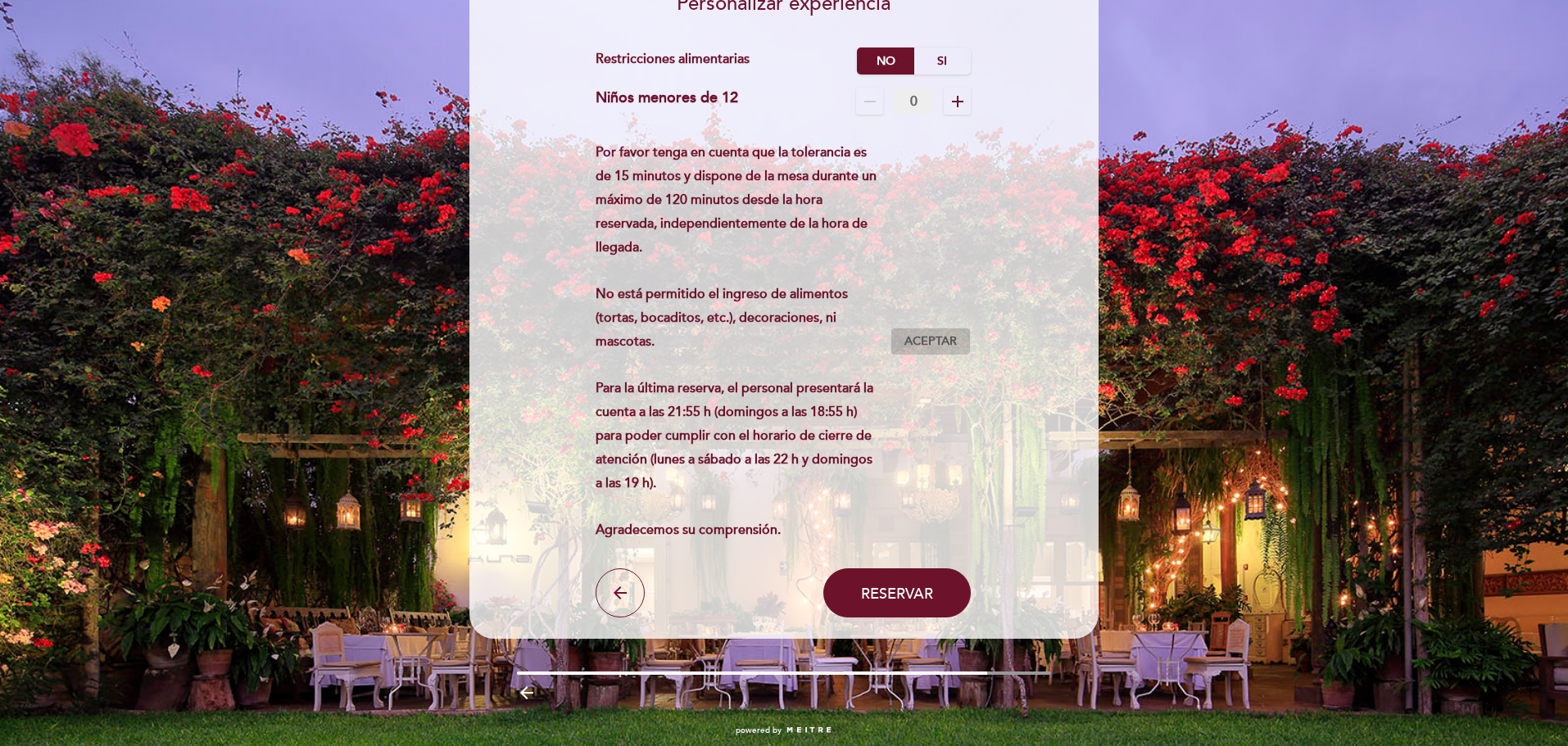
click at [933, 338] on span "Aceptar" at bounding box center [930, 342] width 53 height 18
click at [911, 602] on span "Reservar" at bounding box center [897, 593] width 72 height 18
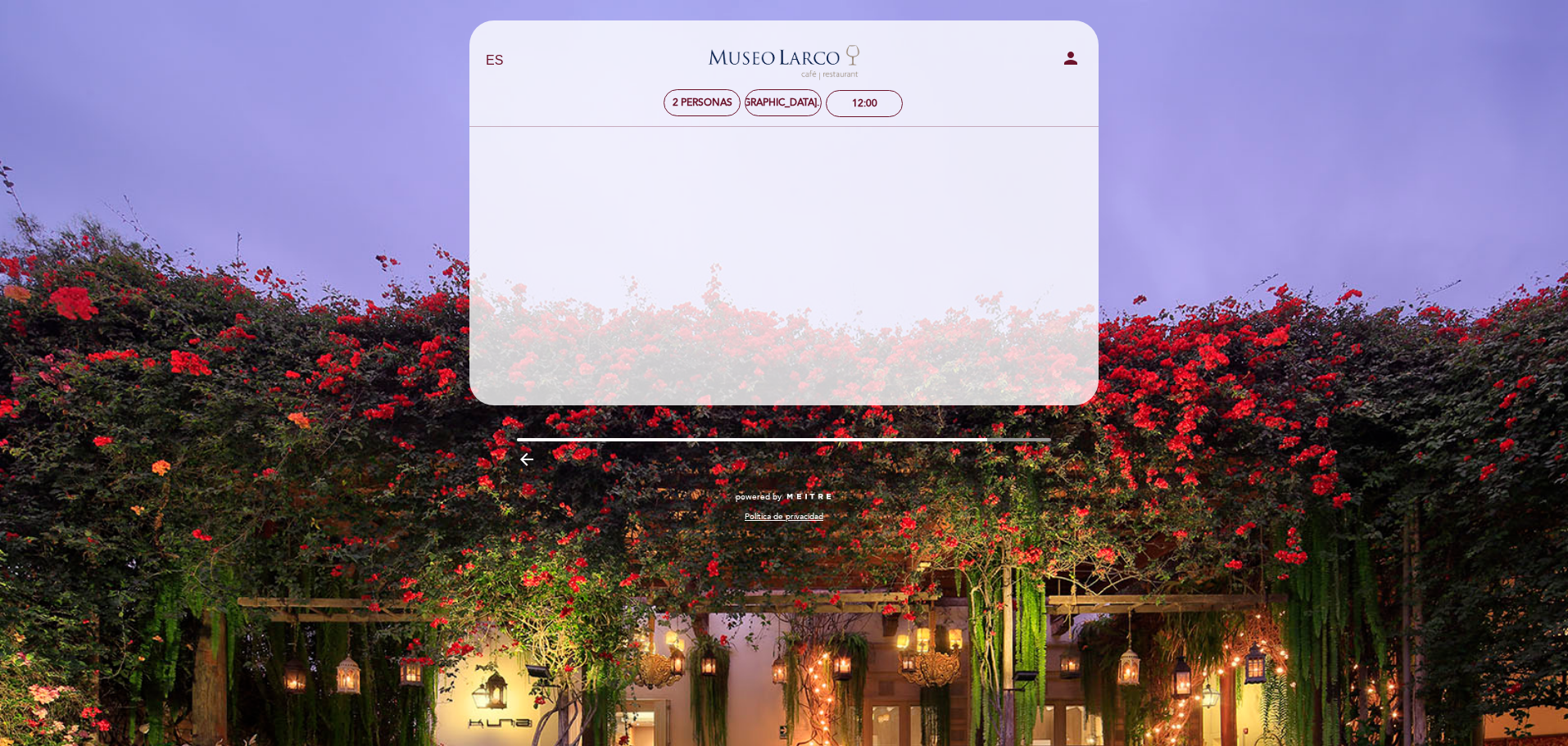
scroll to position [0, 0]
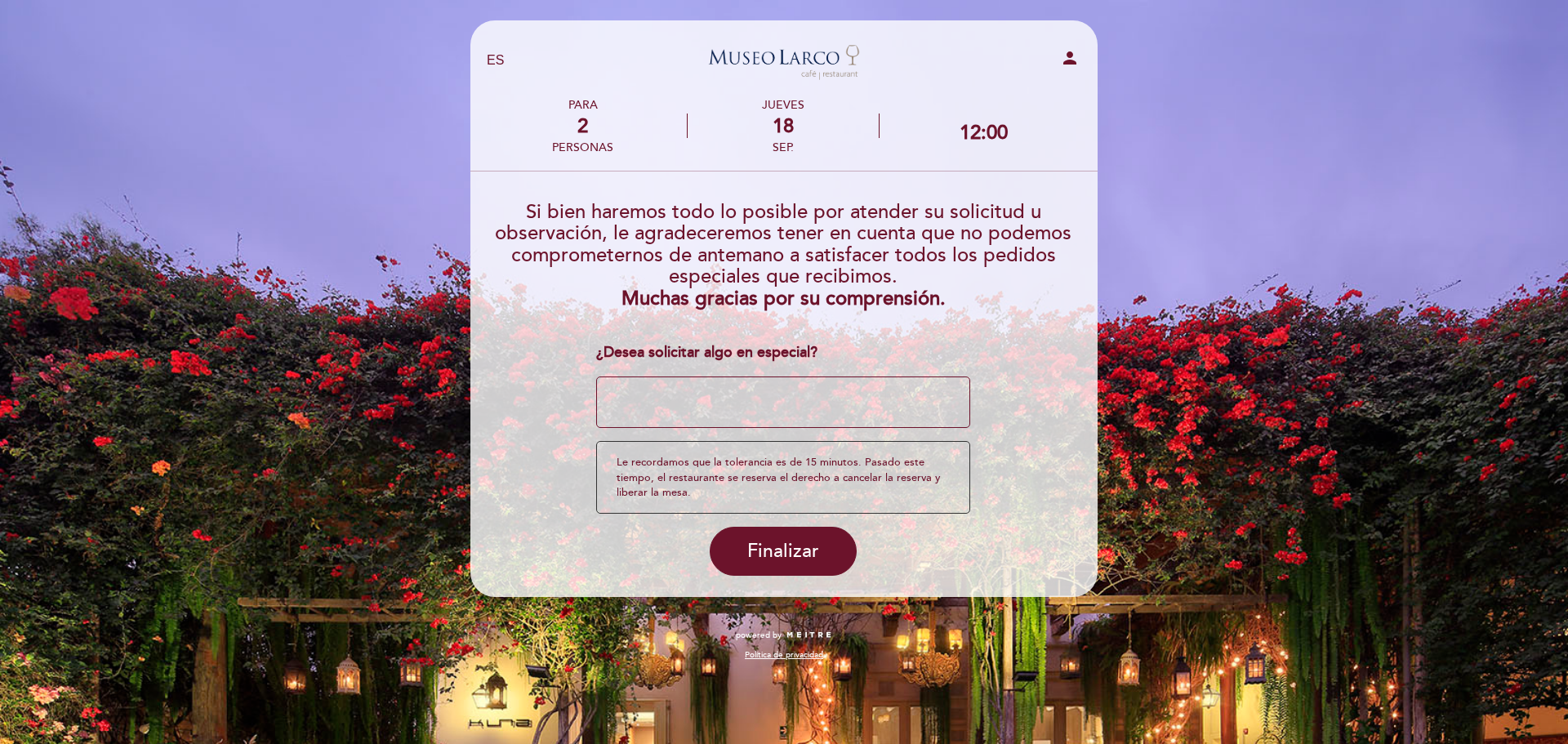
click at [807, 430] on div "¿Desea solicitar algo en especial? ¿Tienes un código promocional? local_offer L…" at bounding box center [783, 428] width 375 height 171
click at [801, 409] on textarea at bounding box center [783, 402] width 375 height 52
type textarea "QUIERES SER MI ENAMORADA"
drag, startPoint x: 689, startPoint y: 351, endPoint x: 582, endPoint y: 349, distance: 107.0
click at [582, 349] on form "Si bien haremos todo lo posible por atender su solicitud u observación, le agra…" at bounding box center [783, 382] width 604 height 387
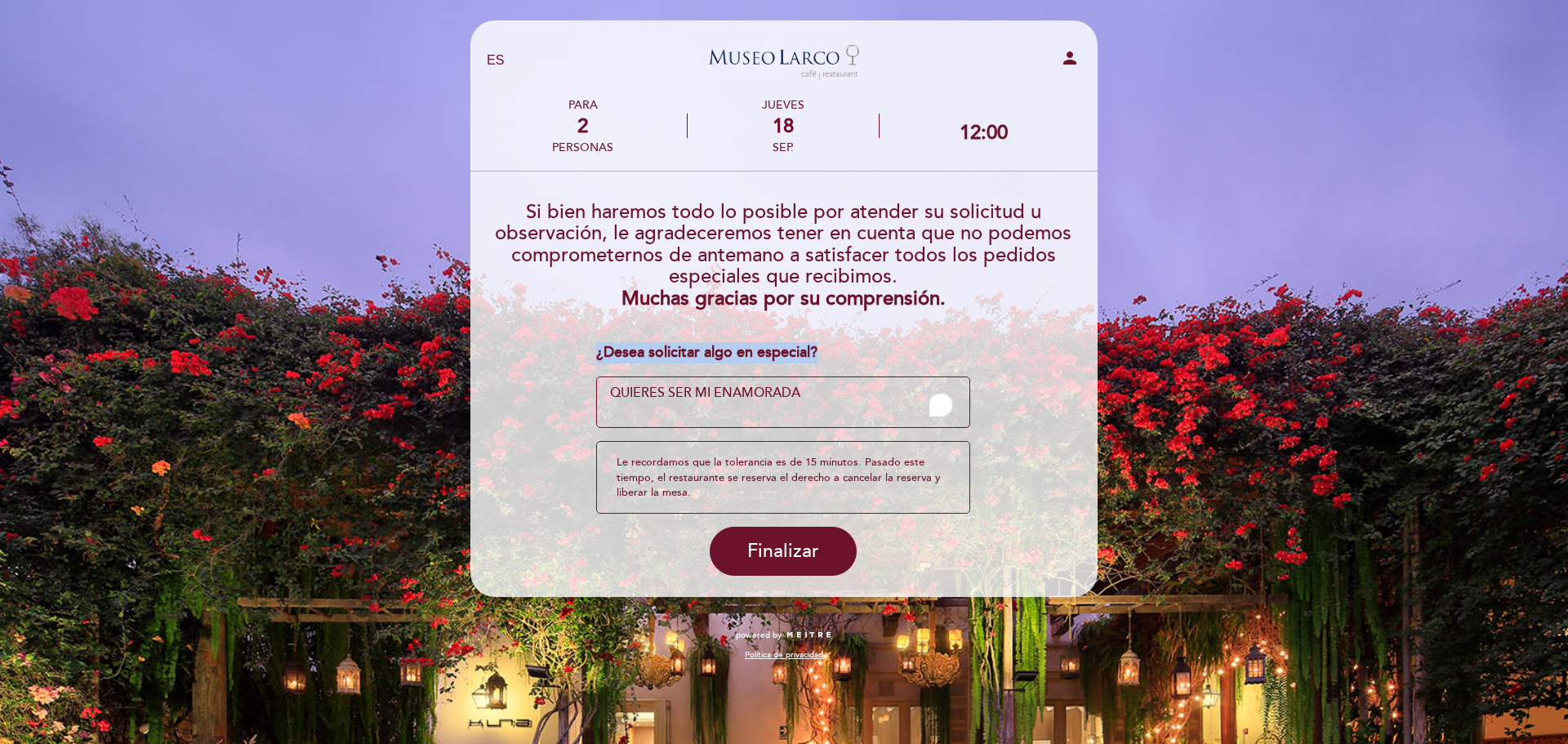
copy div "¿Desea solicitar algo en especial?"
click at [801, 550] on span "Finalizar" at bounding box center [783, 551] width 71 height 23
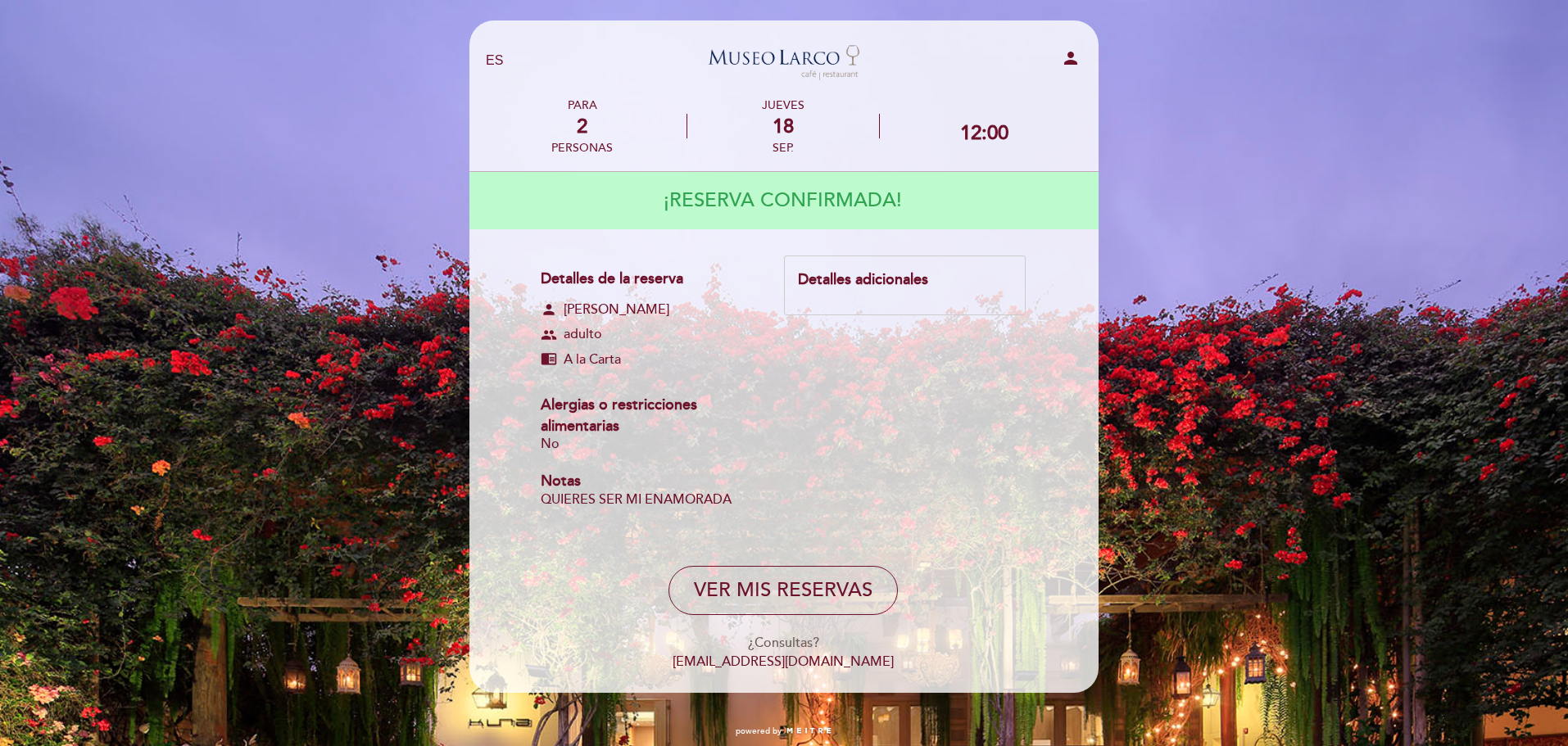
click at [840, 270] on div "Detalles adicionales" at bounding box center [904, 280] width 213 height 22
click at [829, 598] on button "VER MIS RESERVAS" at bounding box center [783, 590] width 229 height 49
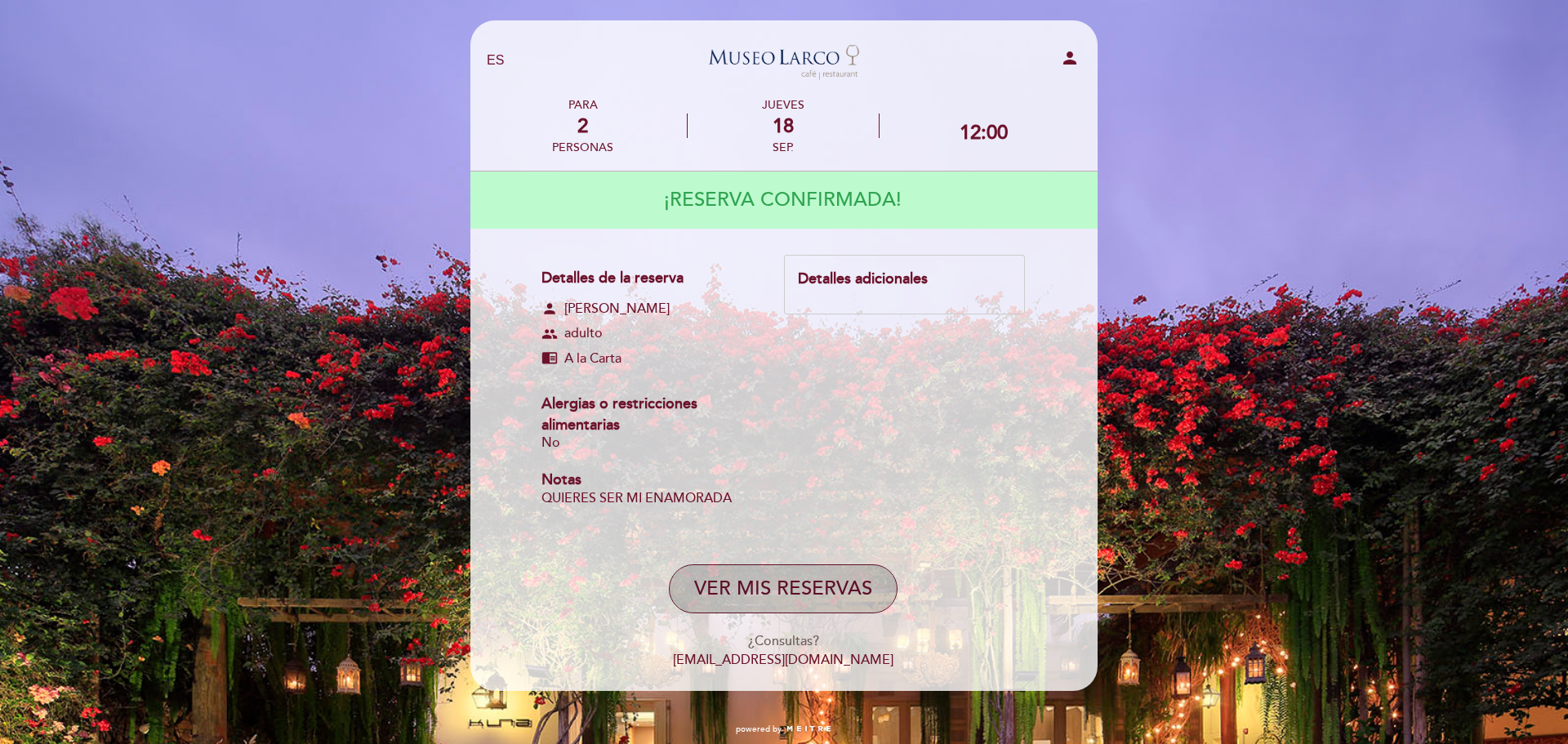
select select "es"
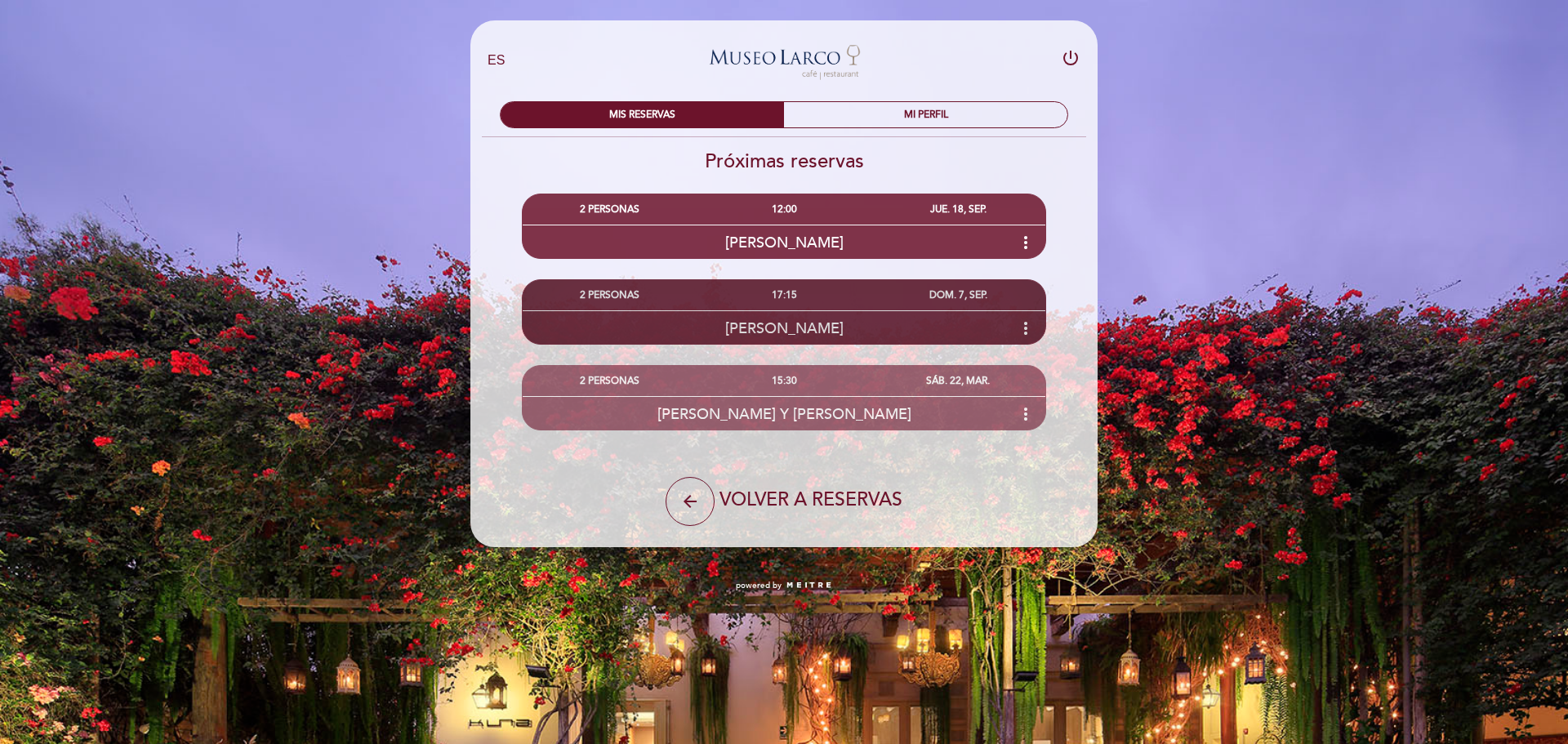
click at [1025, 329] on icon "more_vert" at bounding box center [1026, 328] width 20 height 20
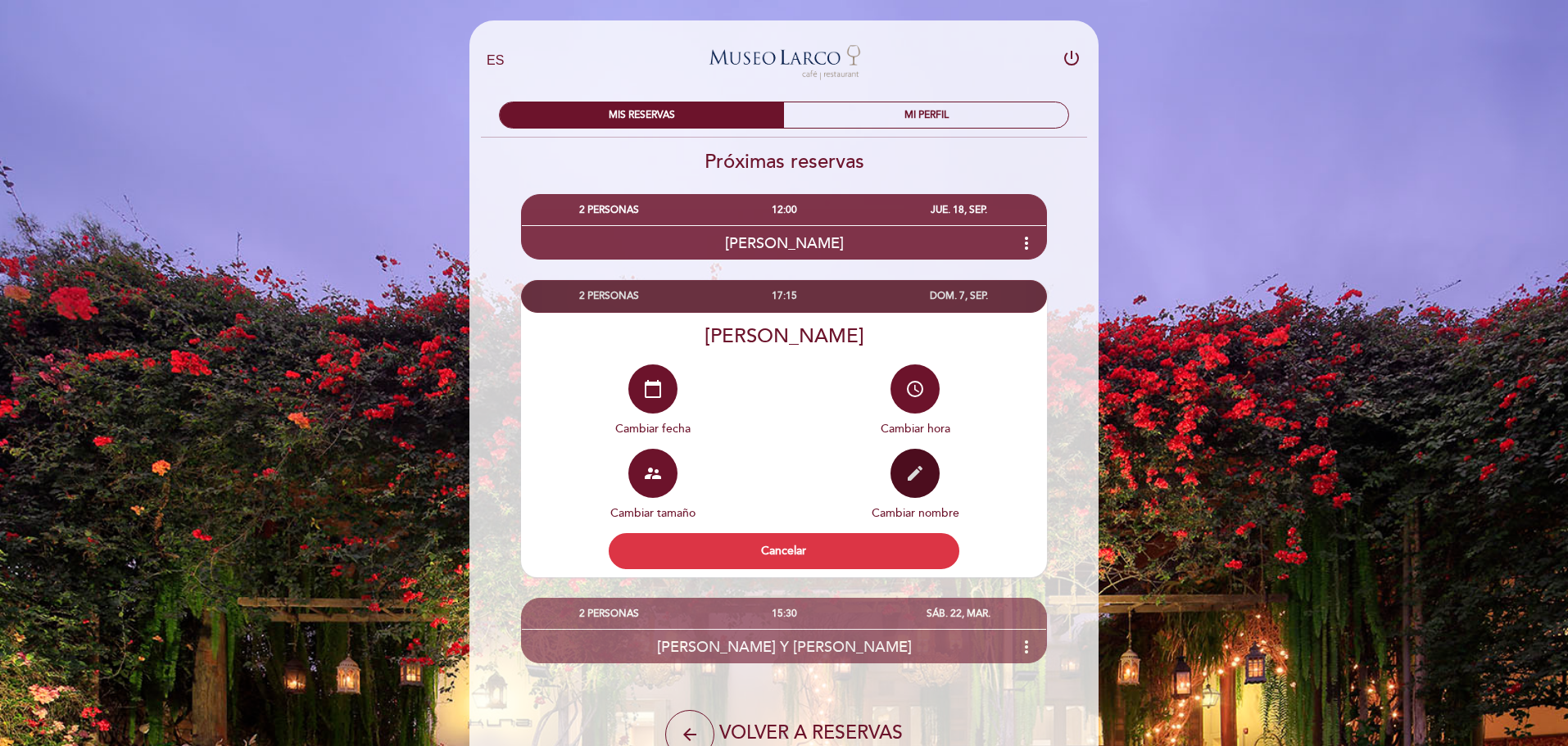
click at [909, 480] on icon "edit" at bounding box center [915, 473] width 20 height 20
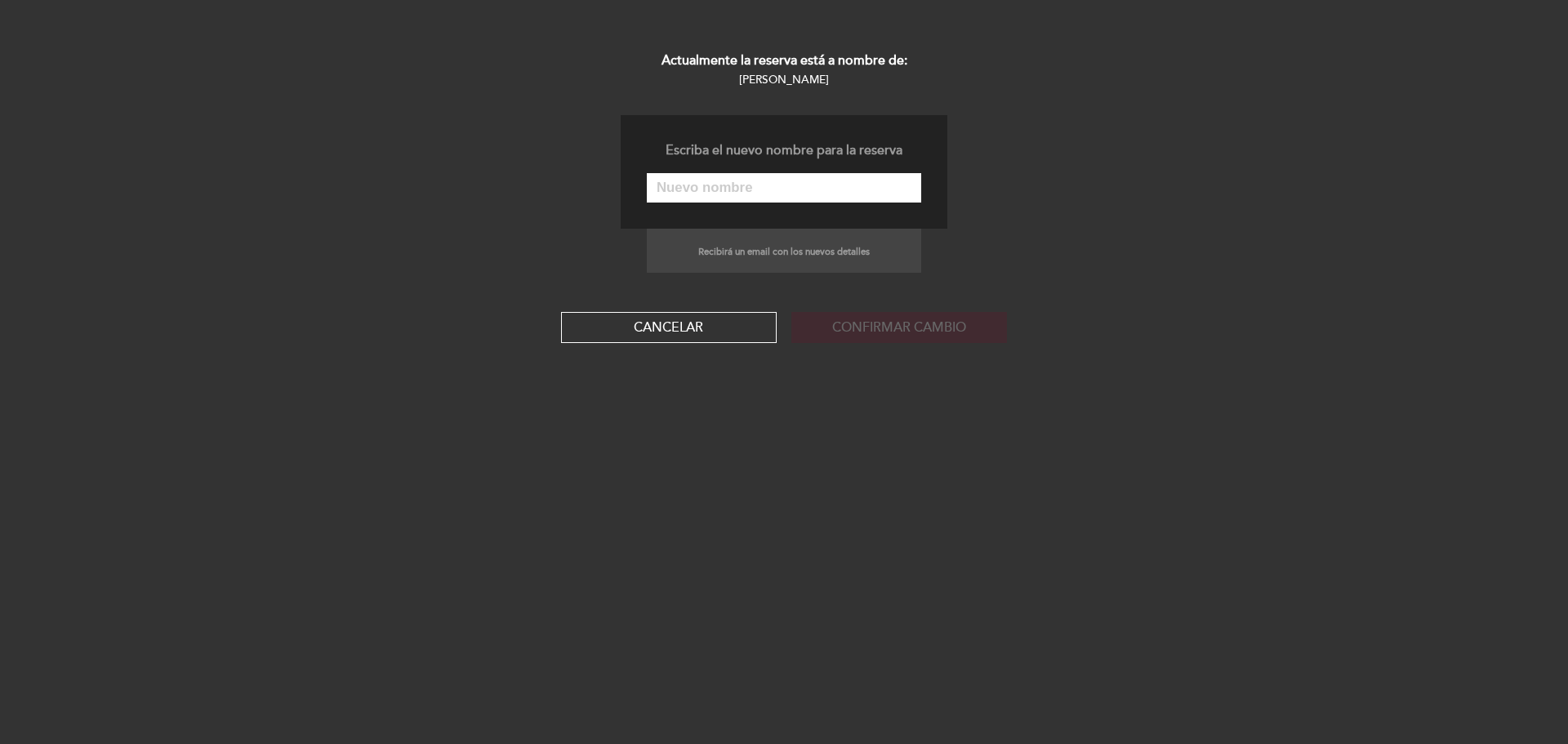
select select "es"
click at [712, 322] on button "Cancelar" at bounding box center [668, 327] width 215 height 31
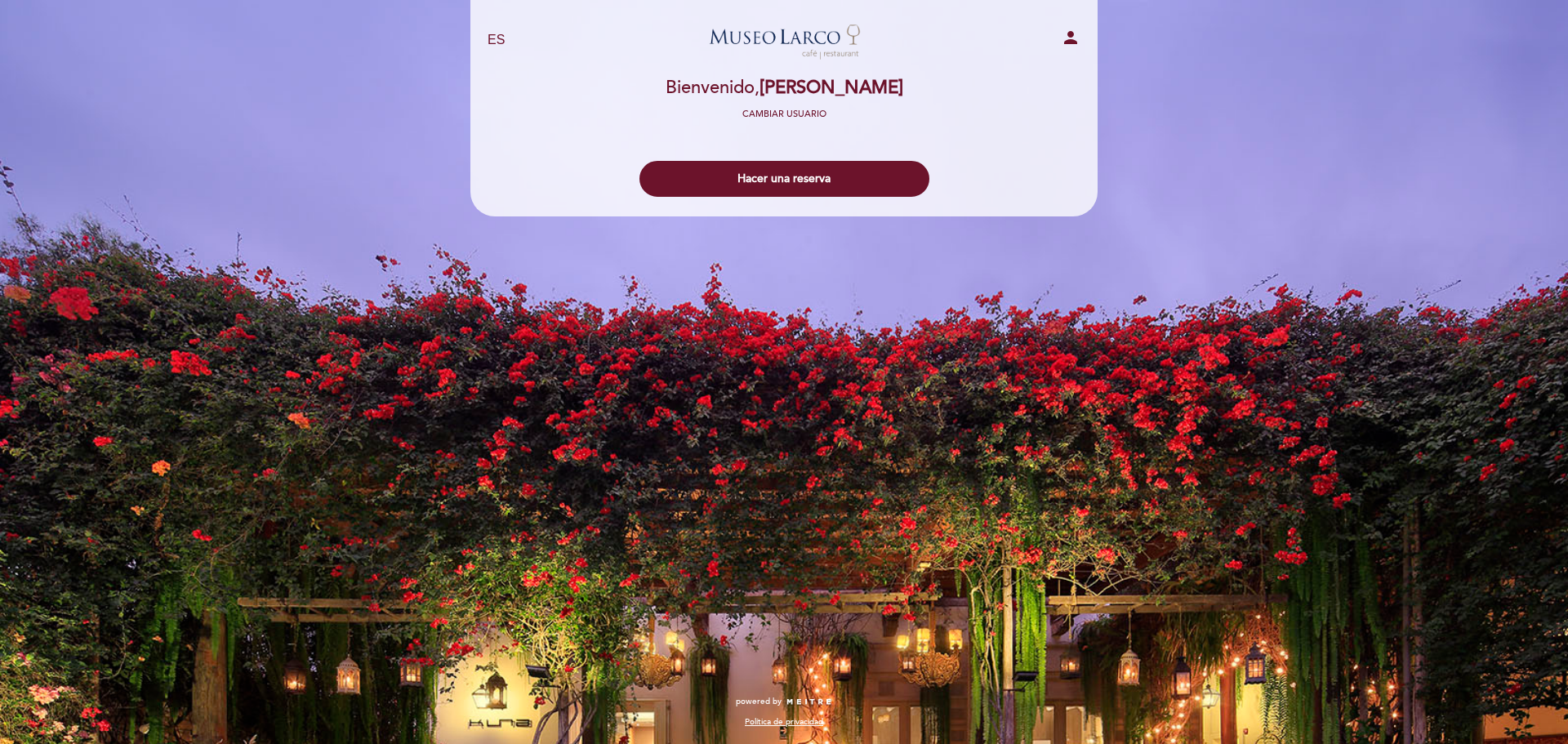
click at [789, 96] on span "[PERSON_NAME]" at bounding box center [831, 87] width 144 height 22
click at [1065, 37] on icon "person" at bounding box center [1071, 37] width 20 height 20
select select "es"
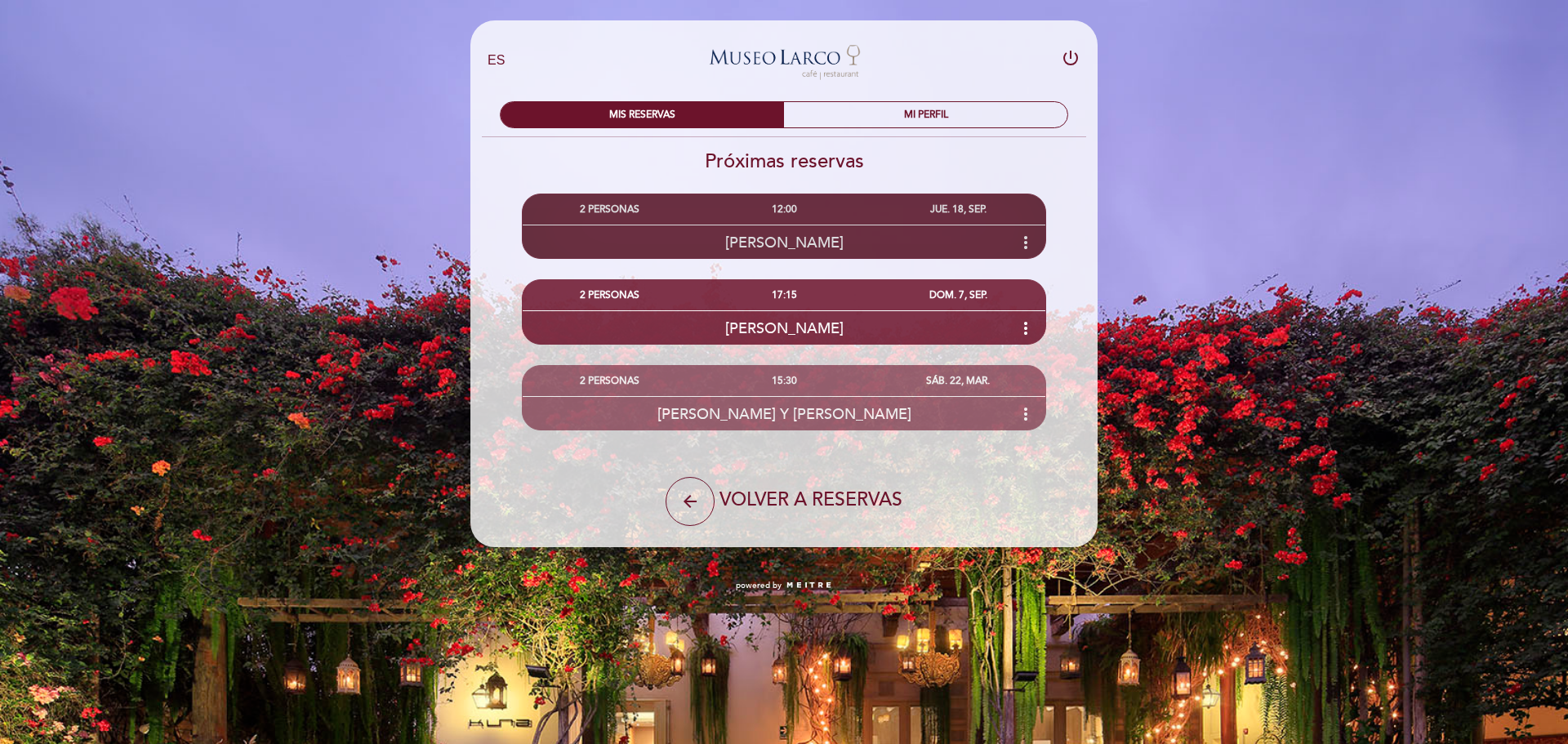
click at [814, 242] on span "[PERSON_NAME]" at bounding box center [784, 243] width 118 height 18
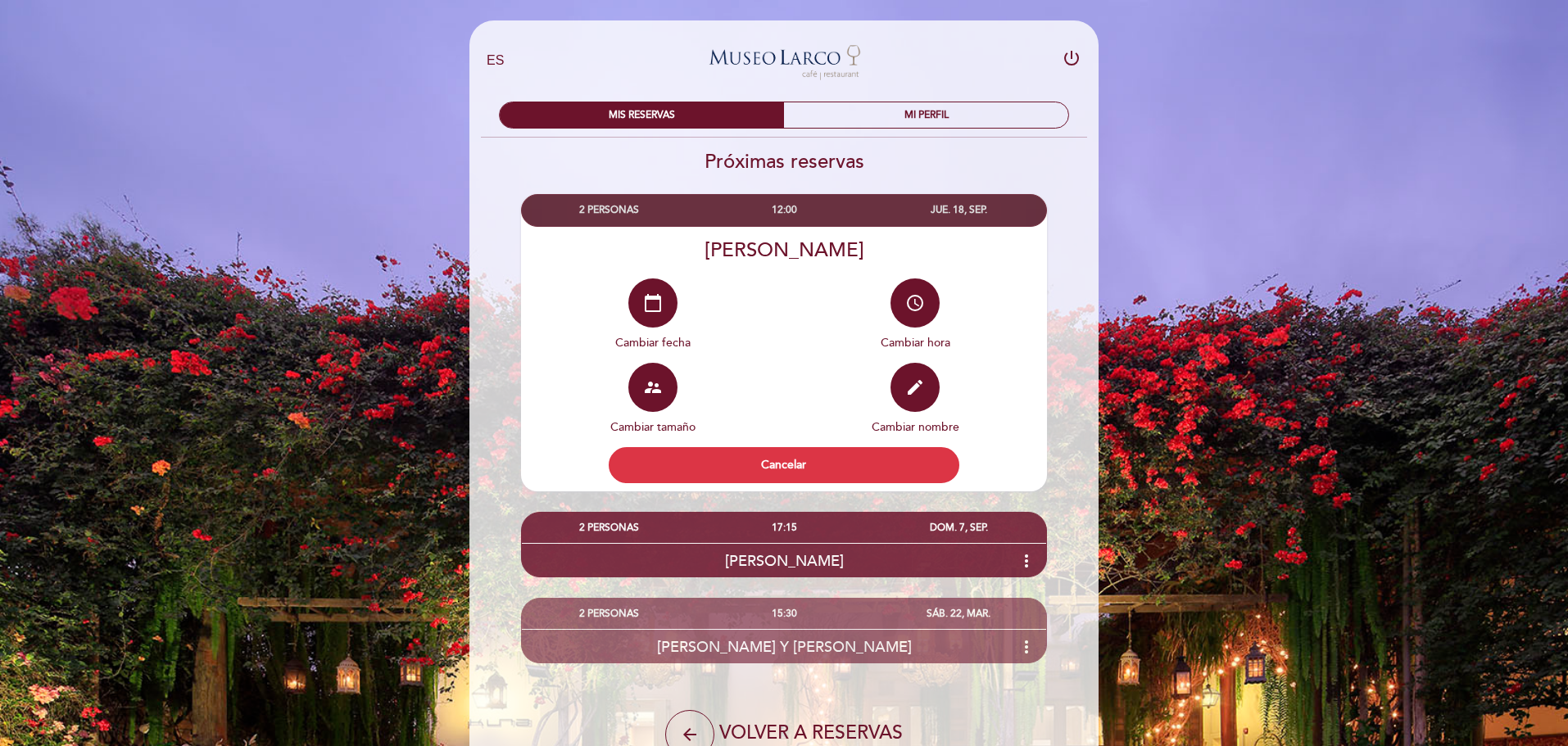
click at [1268, 293] on div "EN ES PT [GEOGRAPHIC_DATA][PERSON_NAME] - Restaurant power_settings_new MIS RES…" at bounding box center [784, 420] width 1568 height 841
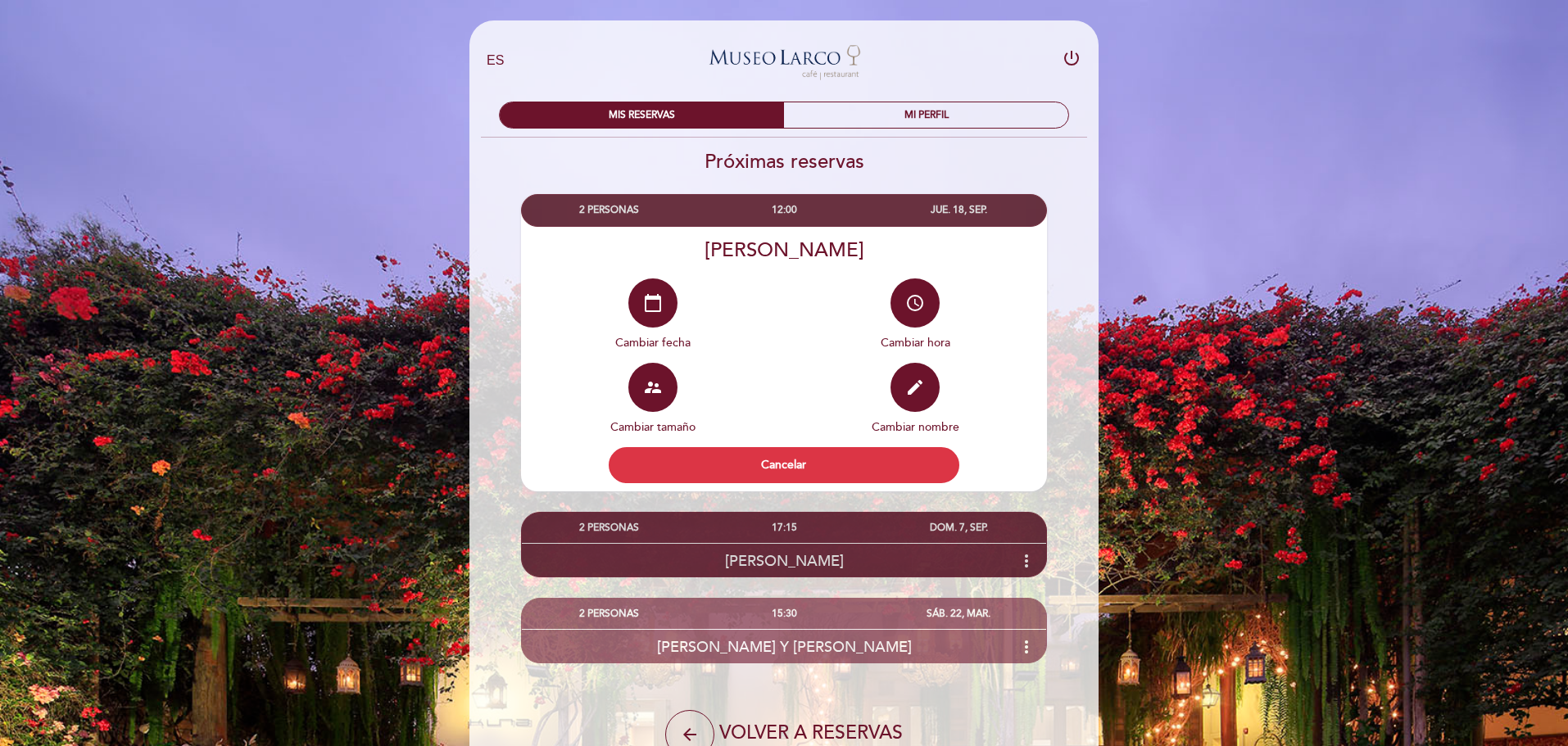
click at [844, 563] on span "[PERSON_NAME]" at bounding box center [784, 561] width 118 height 18
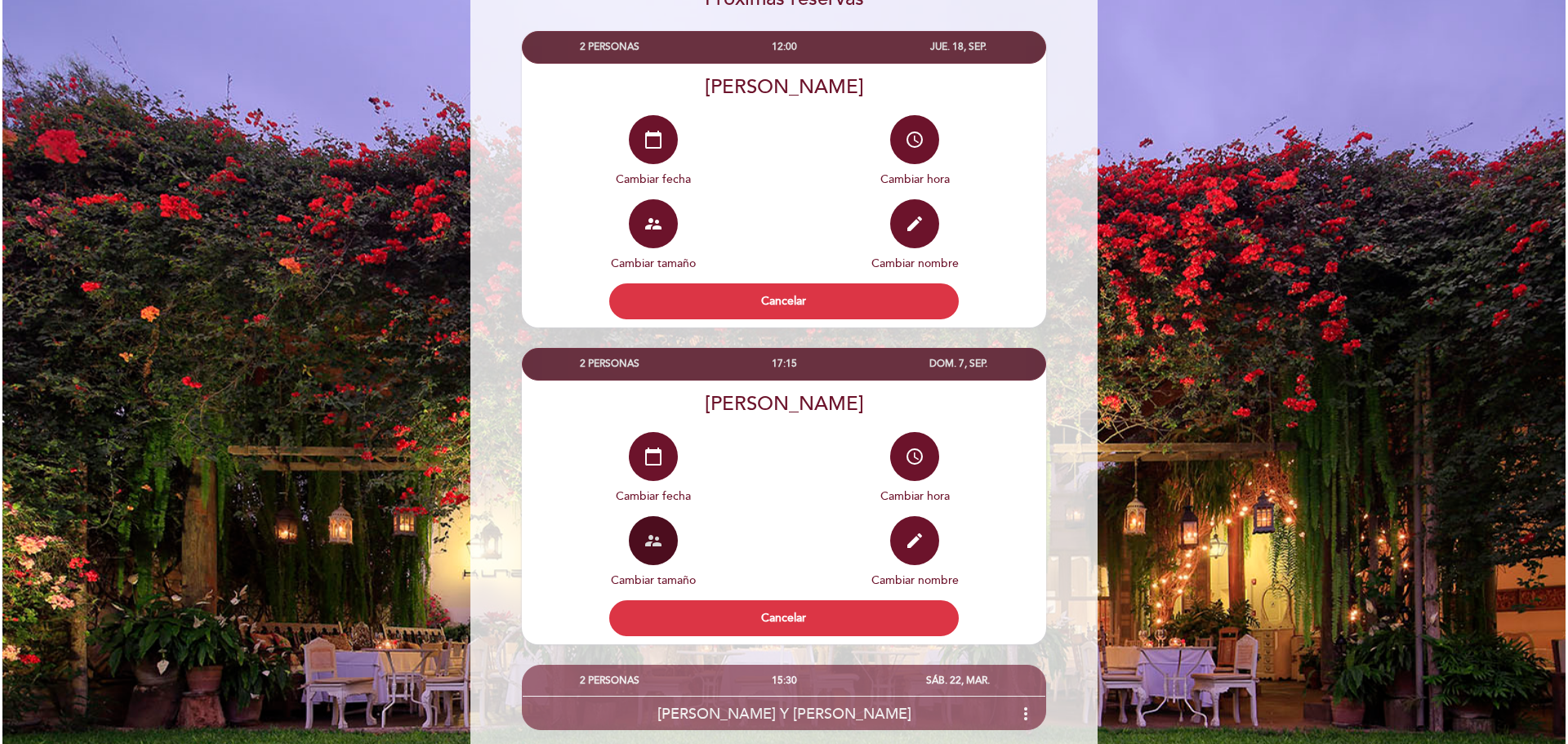
scroll to position [164, 0]
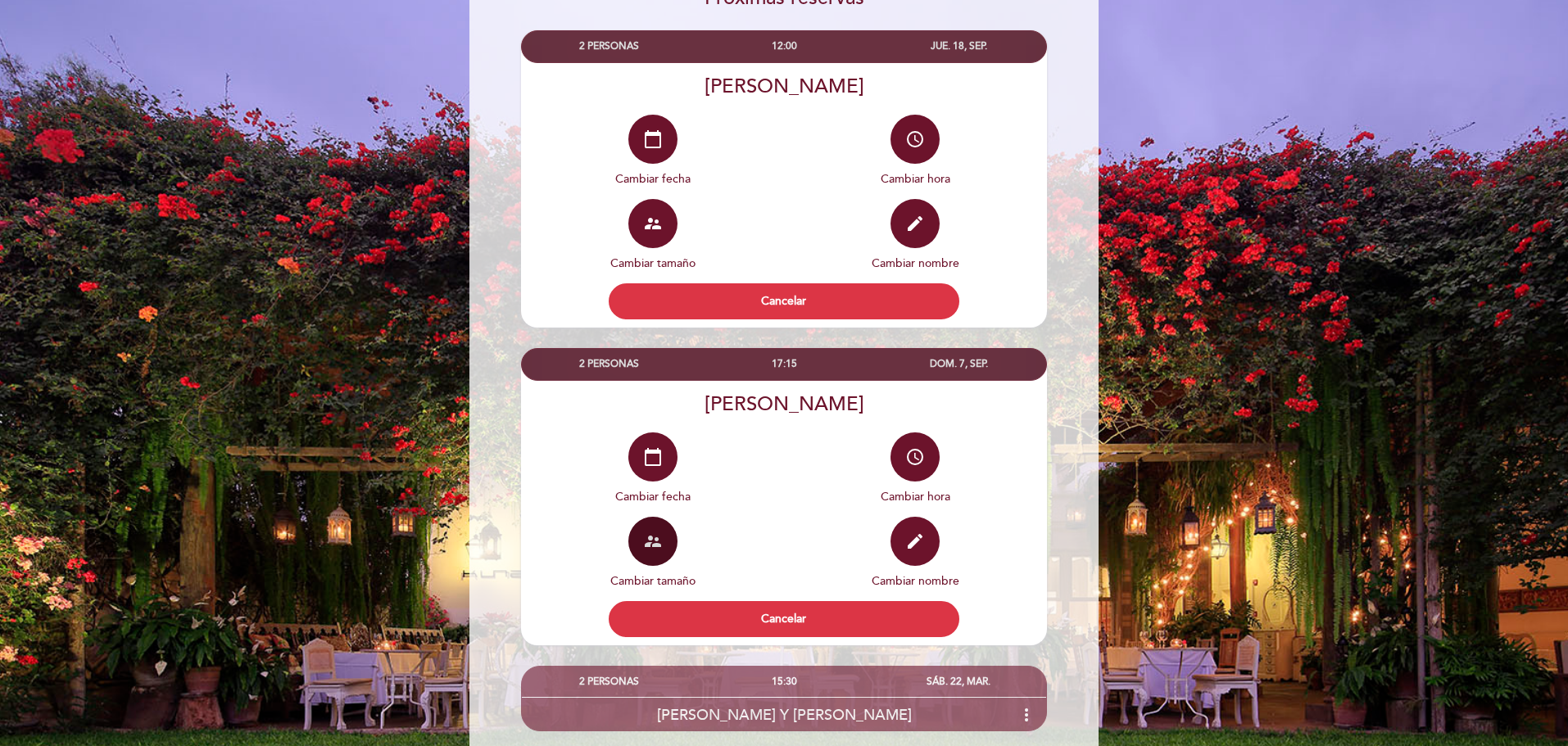
click at [644, 537] on icon "supervisor_account" at bounding box center [653, 542] width 20 height 20
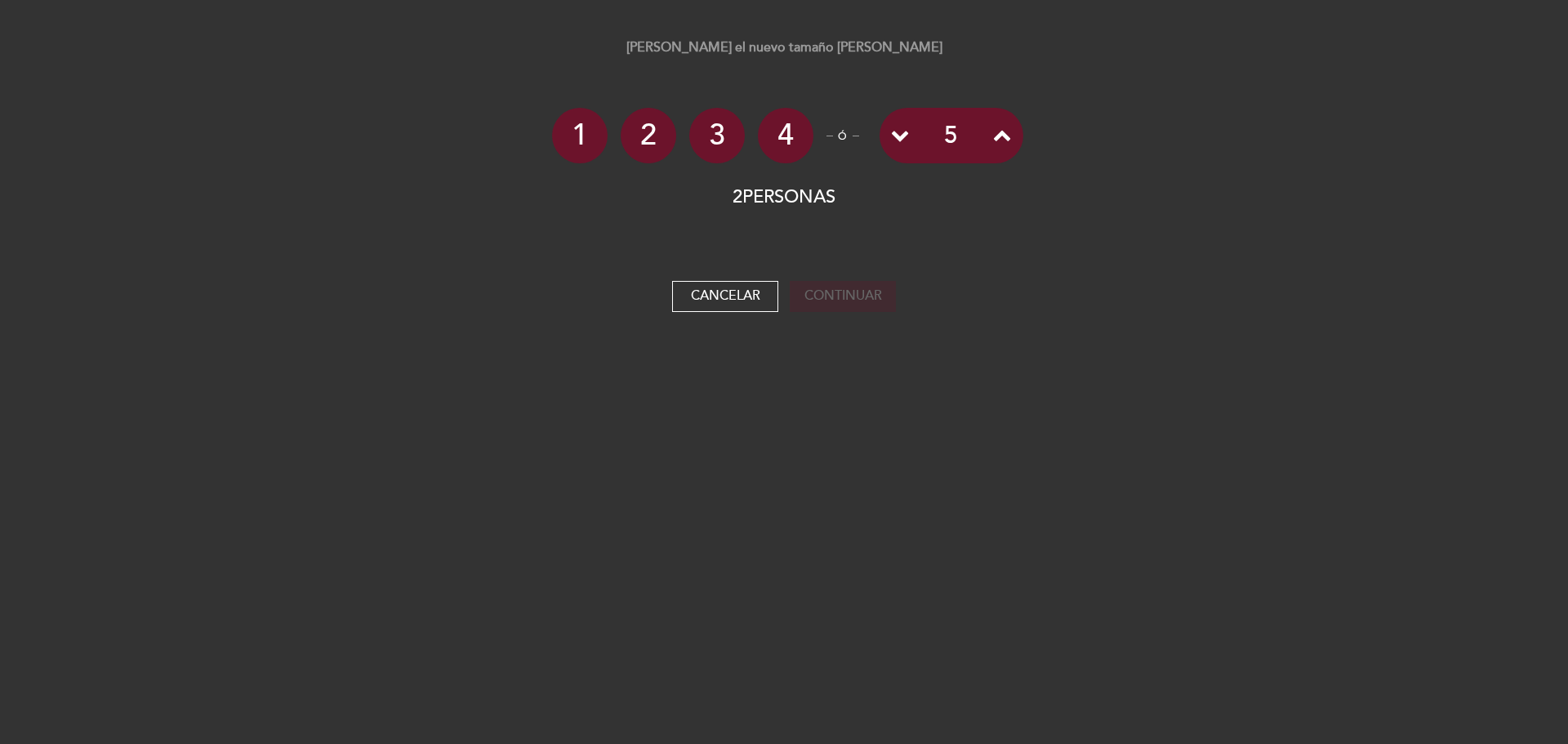
select select "es"
